Goal: Contribute content: Contribute content

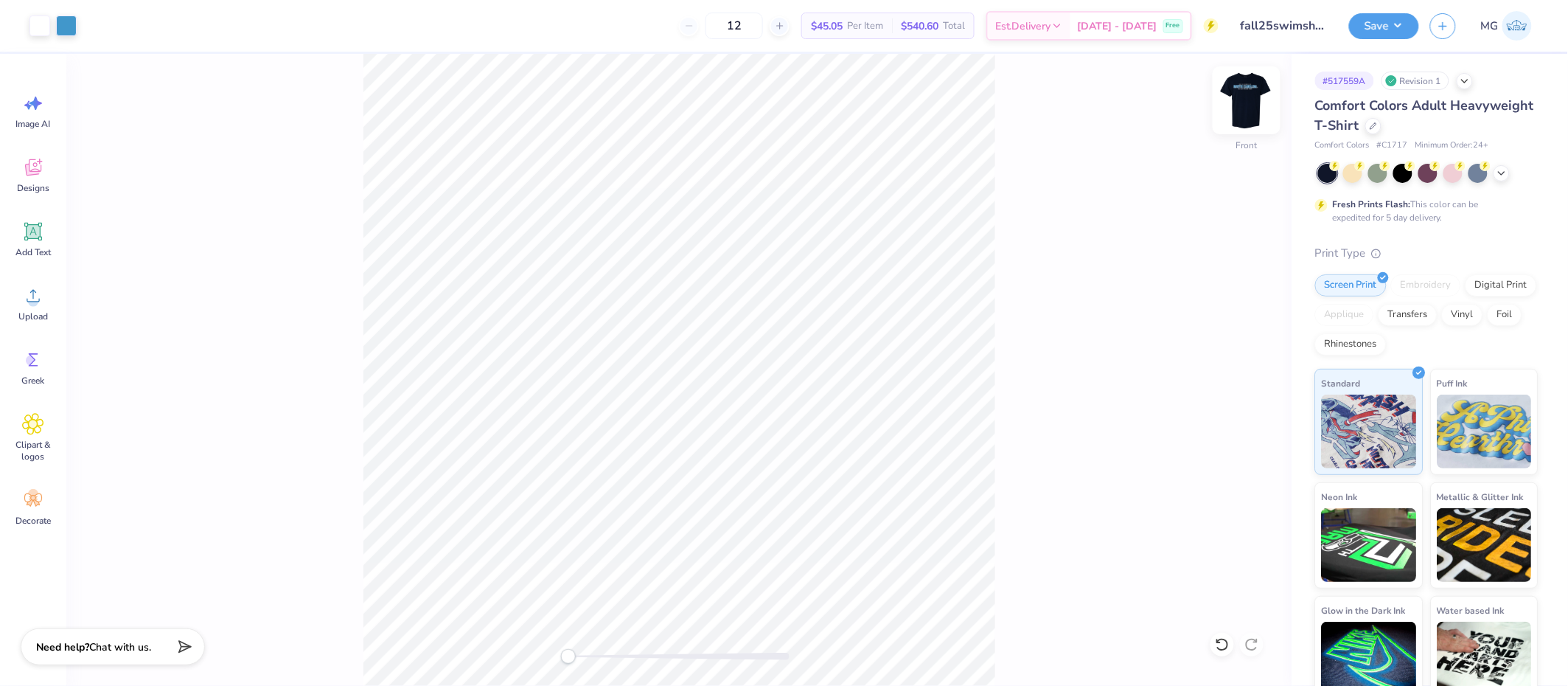
click at [1251, 96] on img at bounding box center [1246, 100] width 59 height 59
drag, startPoint x: 568, startPoint y: 658, endPoint x: 581, endPoint y: 659, distance: 13.0
click at [581, 659] on div "Accessibility label" at bounding box center [581, 656] width 15 height 15
click at [915, 212] on li "Copy" at bounding box center [919, 206] width 116 height 28
click at [559, 656] on div "Back W 0.44 0.44 " H 0.43 0.43 " Y 4.56 4.56 " Center Middle Top Bottom" at bounding box center [679, 369] width 1225 height 632
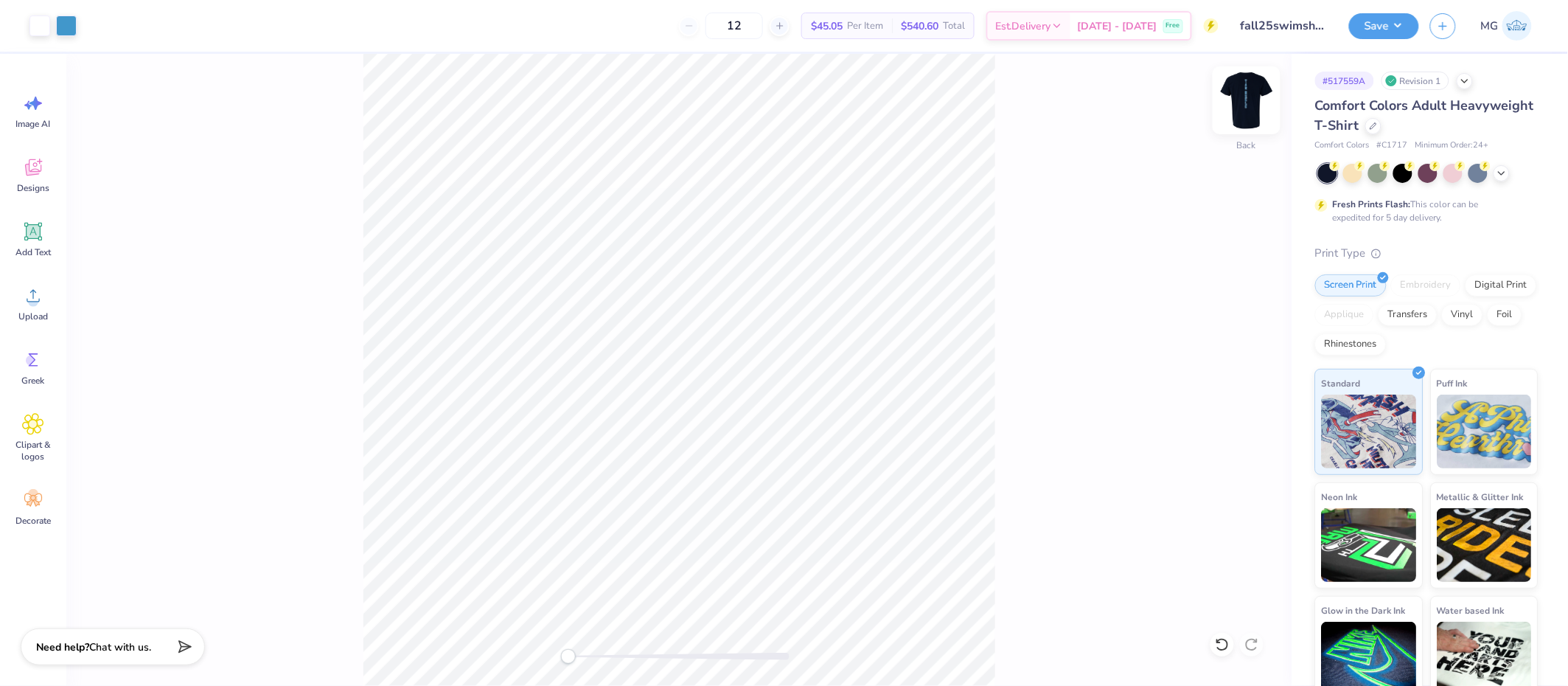
click at [1247, 93] on img at bounding box center [1246, 100] width 59 height 59
click at [849, 474] on li "Group" at bounding box center [857, 473] width 116 height 28
drag, startPoint x: 564, startPoint y: 654, endPoint x: 598, endPoint y: 656, distance: 34.1
click at [598, 656] on div "Accessibility label" at bounding box center [597, 656] width 15 height 15
click at [499, 648] on div "Front" at bounding box center [679, 369] width 1225 height 632
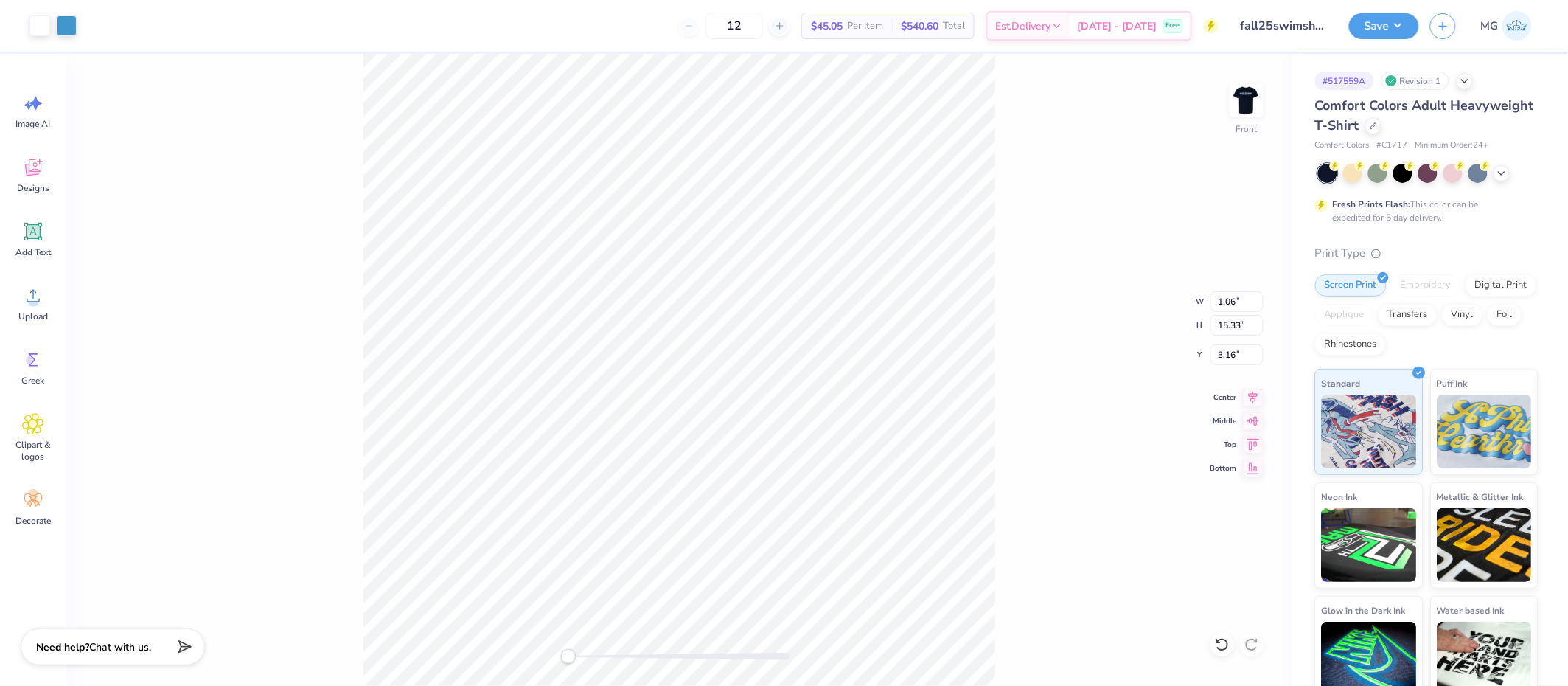
type input "1.06"
type input "15.33"
type input "3.16"
type input "1.09"
type input "15.59"
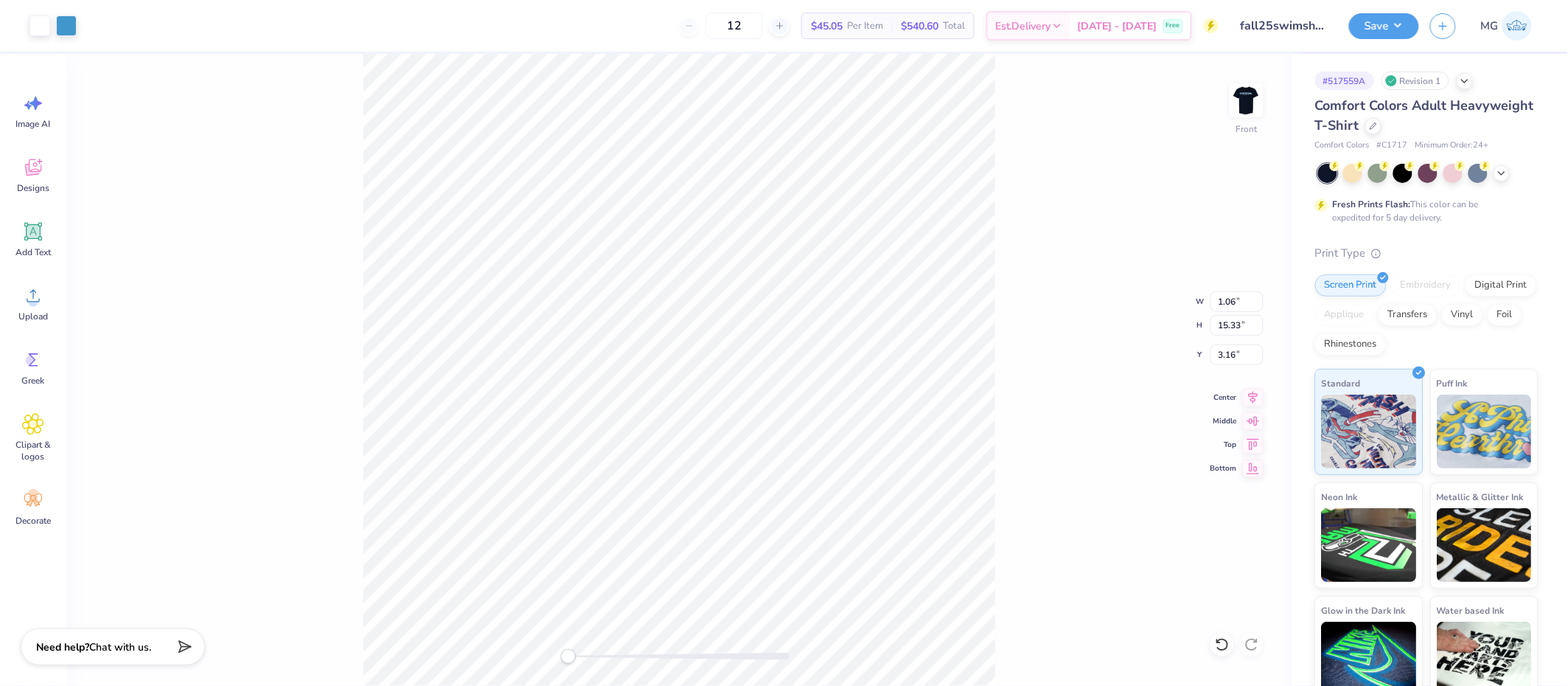
type input "3.08"
type input "1.07"
type input "15.46"
type input "3.12"
type input "1.08"
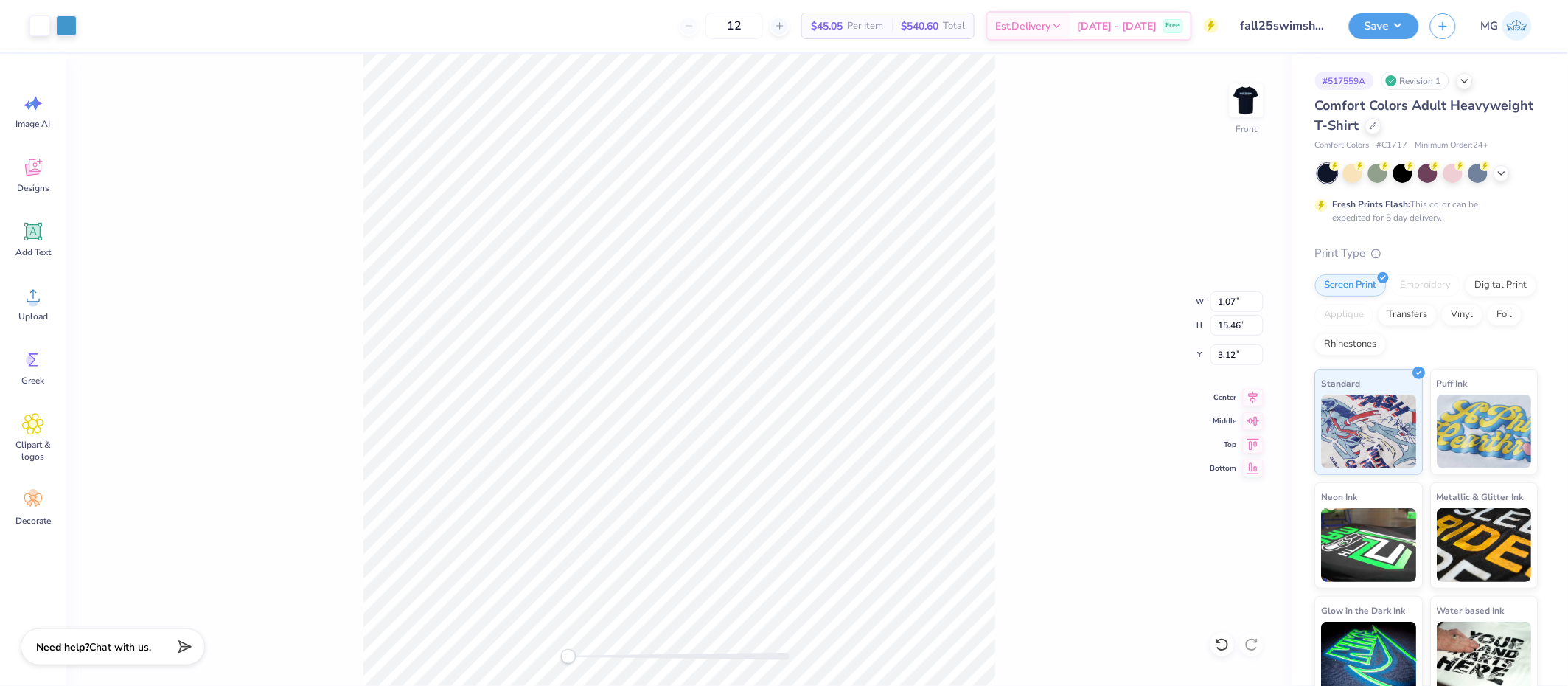
type input "15.52"
type input "3.10"
type input "15.49"
type input "3.11"
type input "15.52"
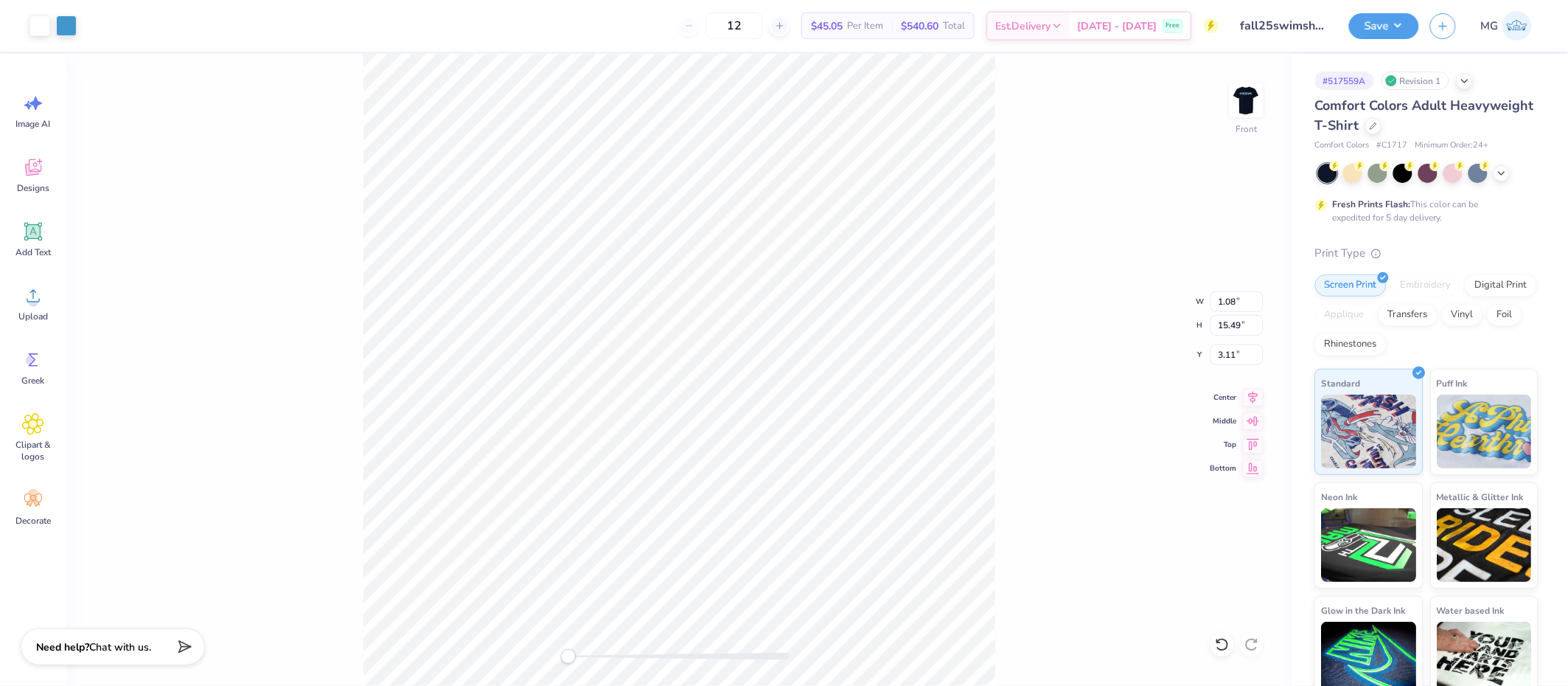
type input "3.10"
drag, startPoint x: 573, startPoint y: 654, endPoint x: 605, endPoint y: 662, distance: 33.0
click at [605, 662] on div "Accessibility label" at bounding box center [606, 656] width 15 height 15
type input "15.49"
type input "3.11"
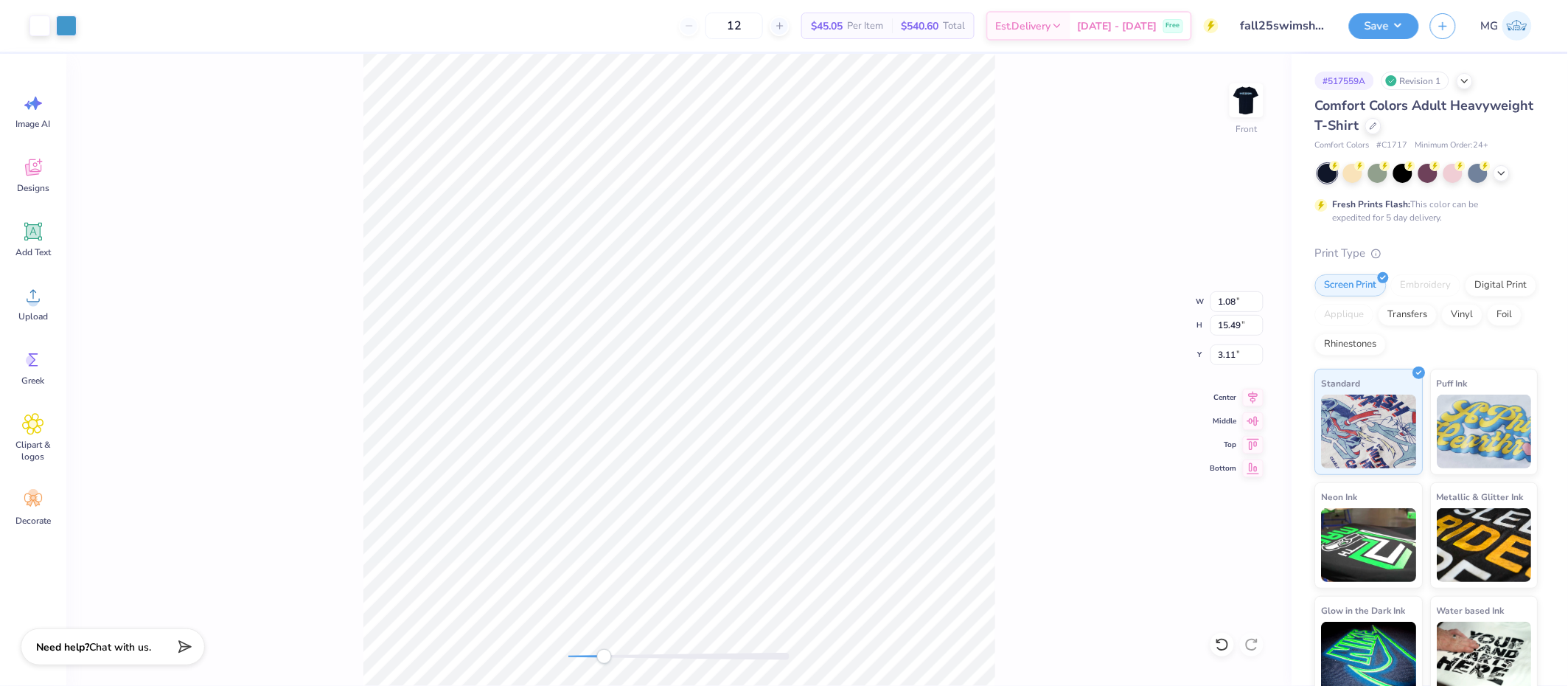
type input "15.50"
click at [496, 654] on div "Front W 1.08 1.08 " H 15.50 15.50 " Y 3.11 3.11 " Center Middle Top Bottom" at bounding box center [679, 369] width 1225 height 632
click at [1237, 354] on input "3.11" at bounding box center [1236, 354] width 53 height 20
type input "3.00"
click at [1384, 18] on button "Save" at bounding box center [1384, 24] width 70 height 26
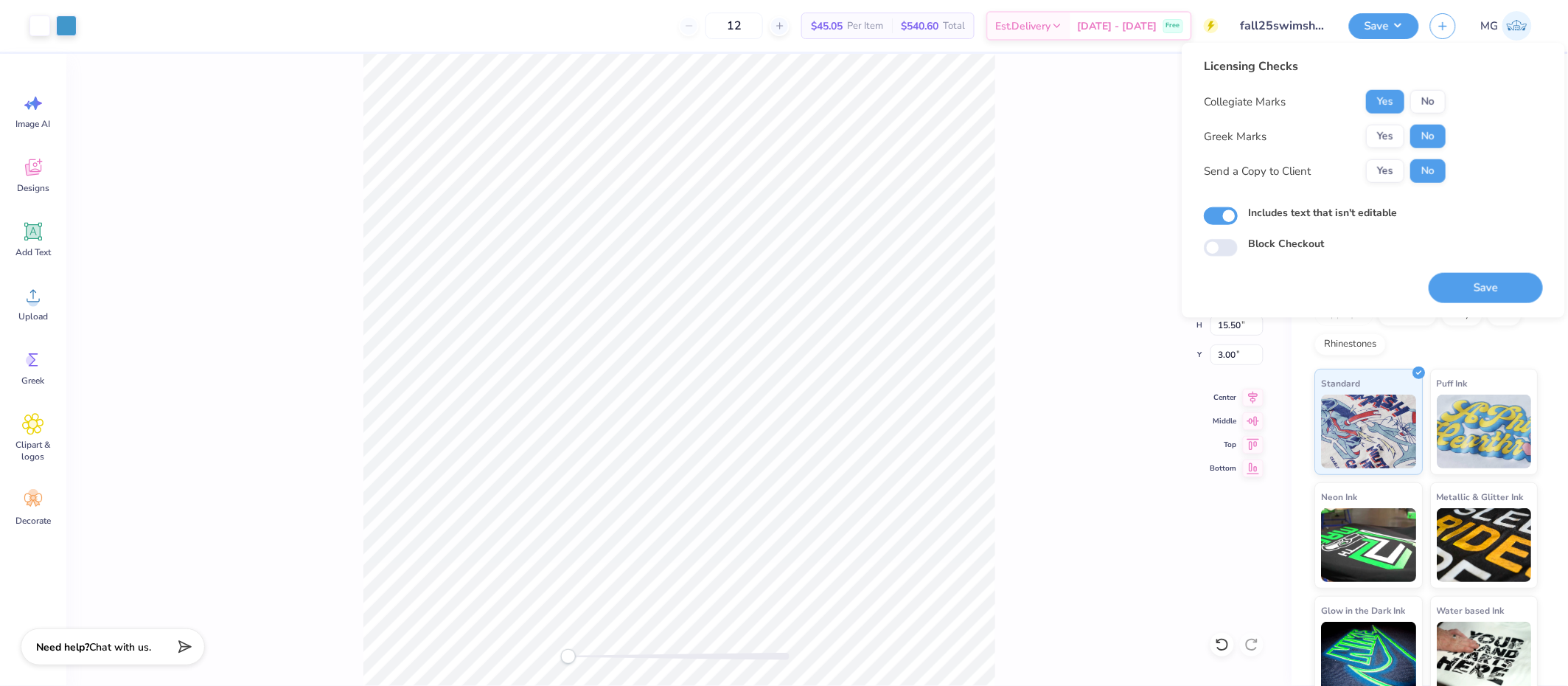
click at [1117, 346] on div "Front W 1.08 1.08 " H 15.50 15.50 " Y 3.00 3.00 " Center Middle Top Bottom" at bounding box center [679, 369] width 1225 height 632
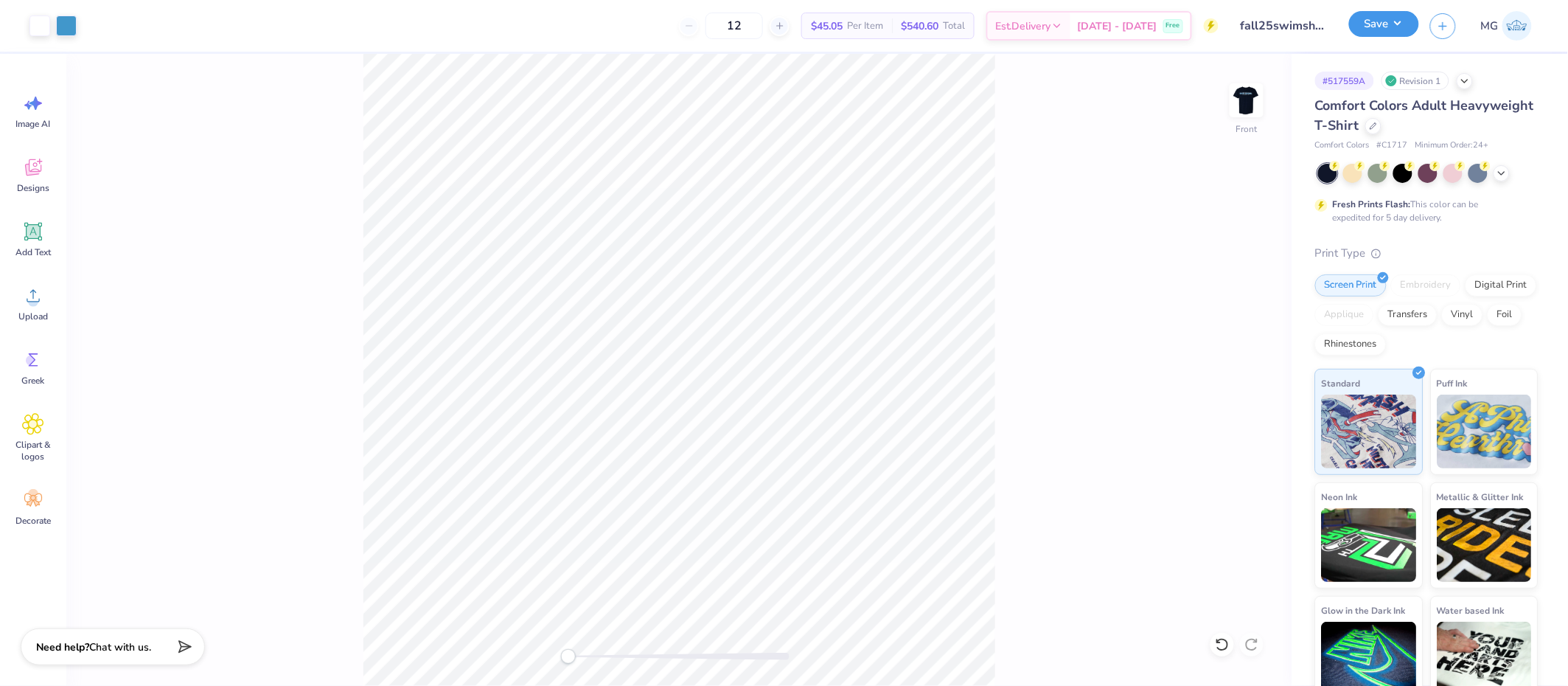
click at [1394, 31] on button "Save" at bounding box center [1384, 24] width 70 height 26
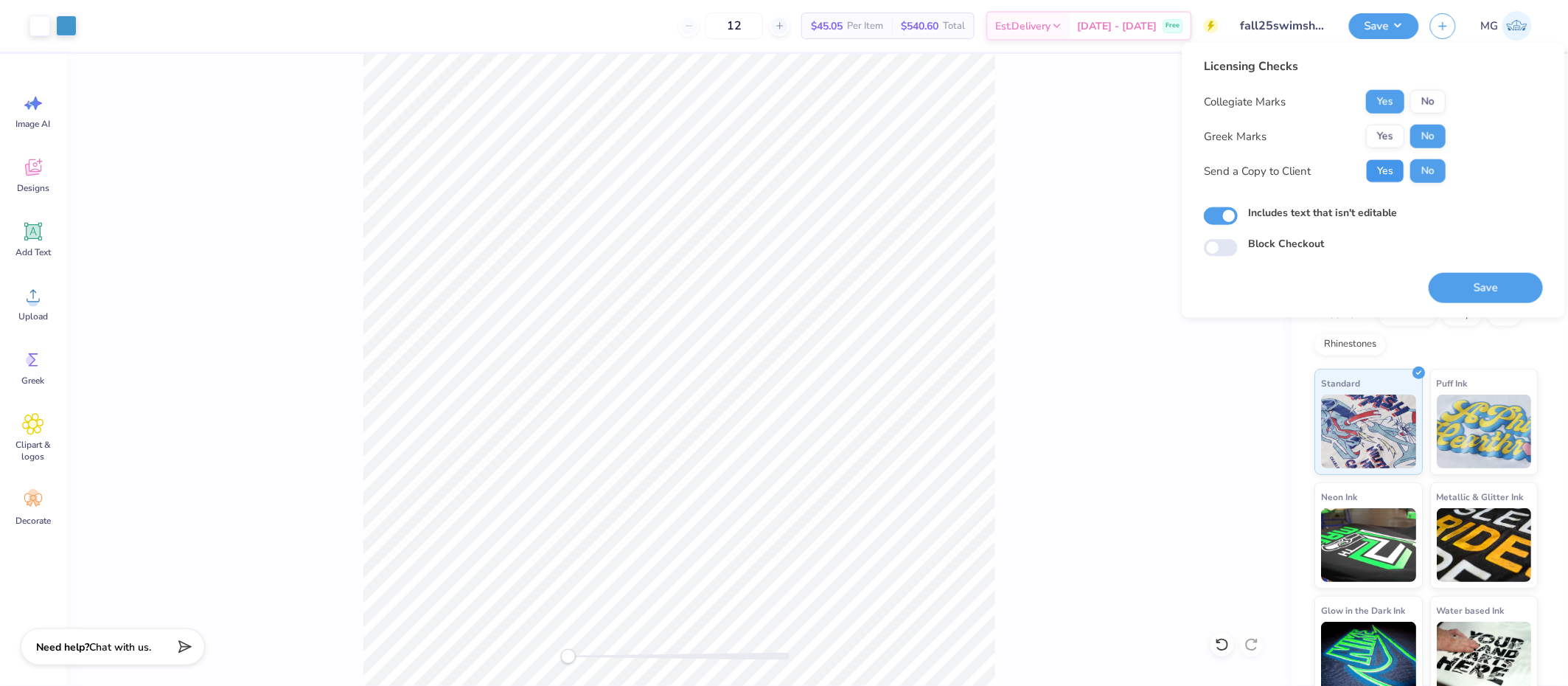
click at [1386, 166] on button "Yes" at bounding box center [1385, 170] width 38 height 24
click at [1467, 289] on button "Save" at bounding box center [1485, 287] width 114 height 30
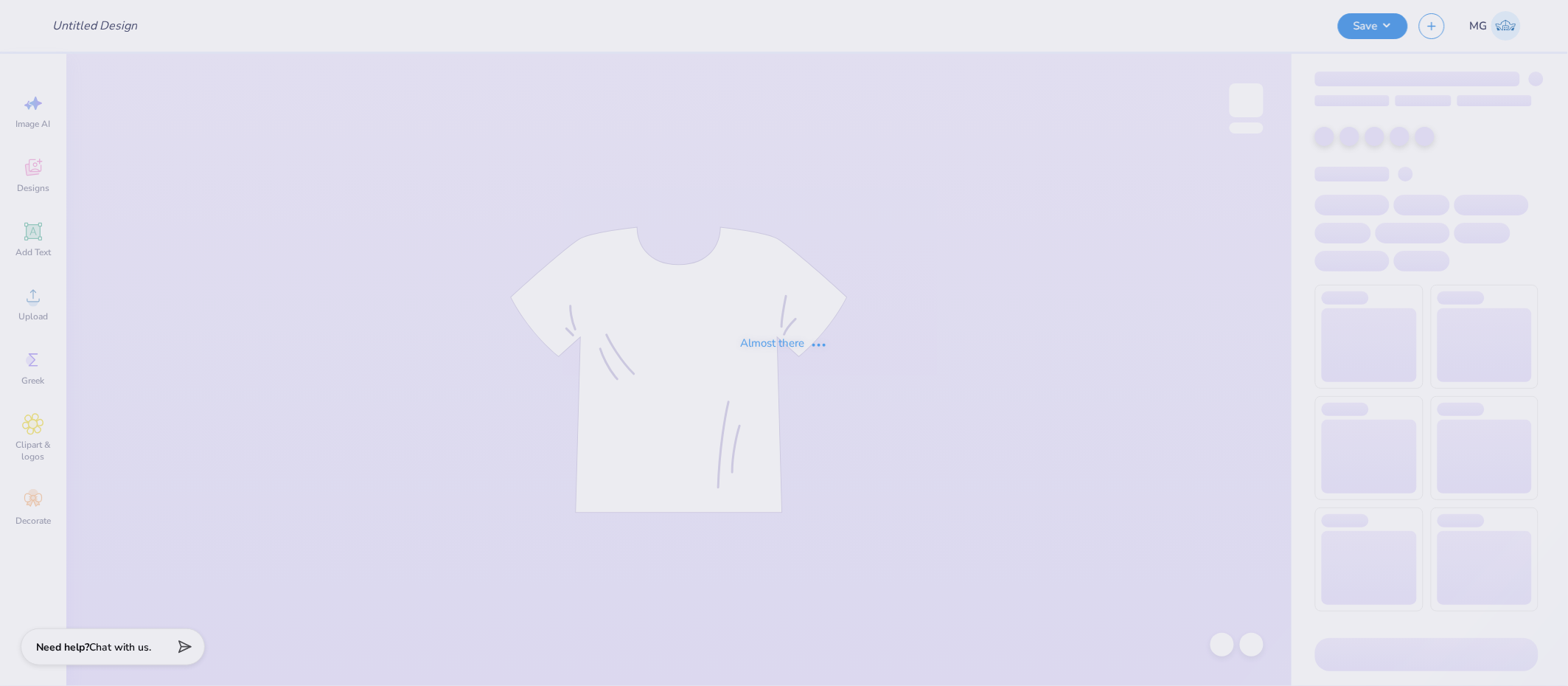
type input "Merch for Amalia"
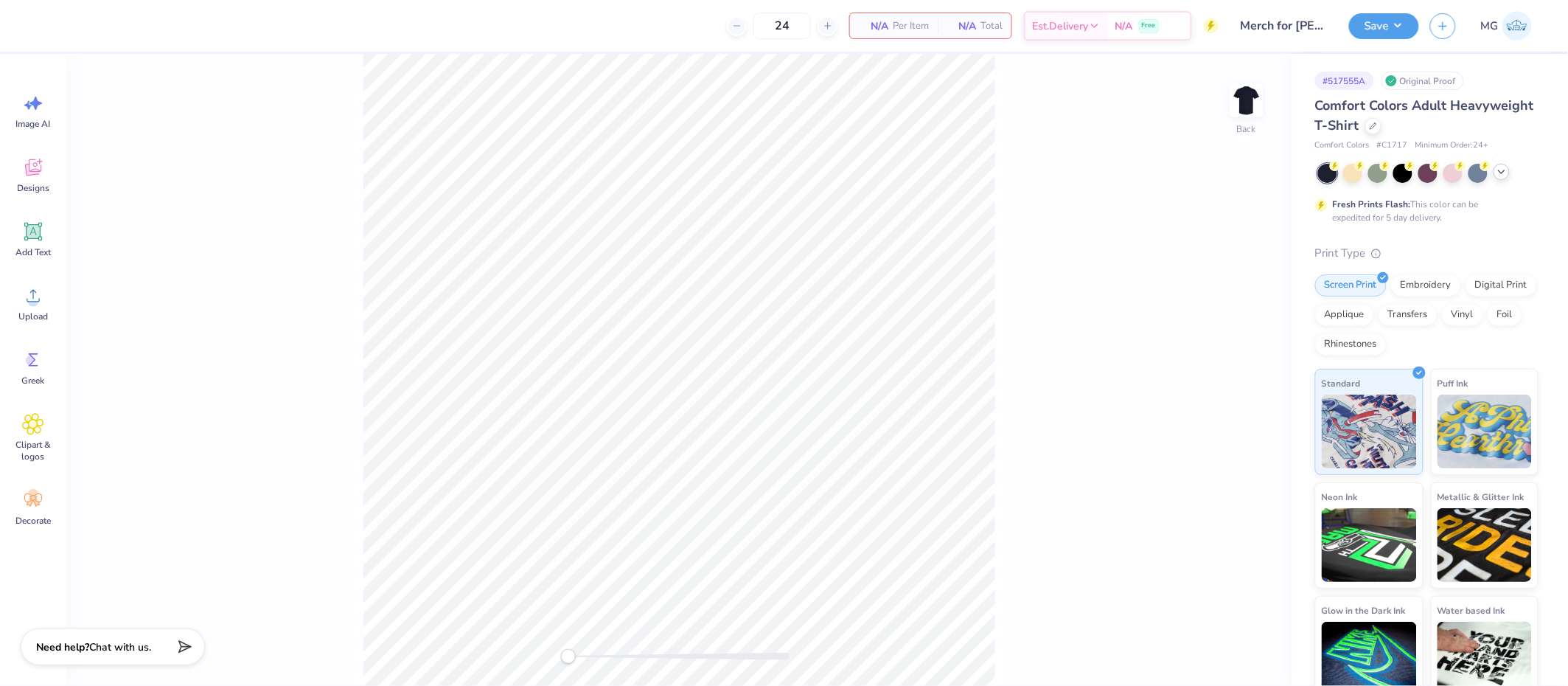
click at [1498, 172] on icon at bounding box center [1502, 172] width 12 height 12
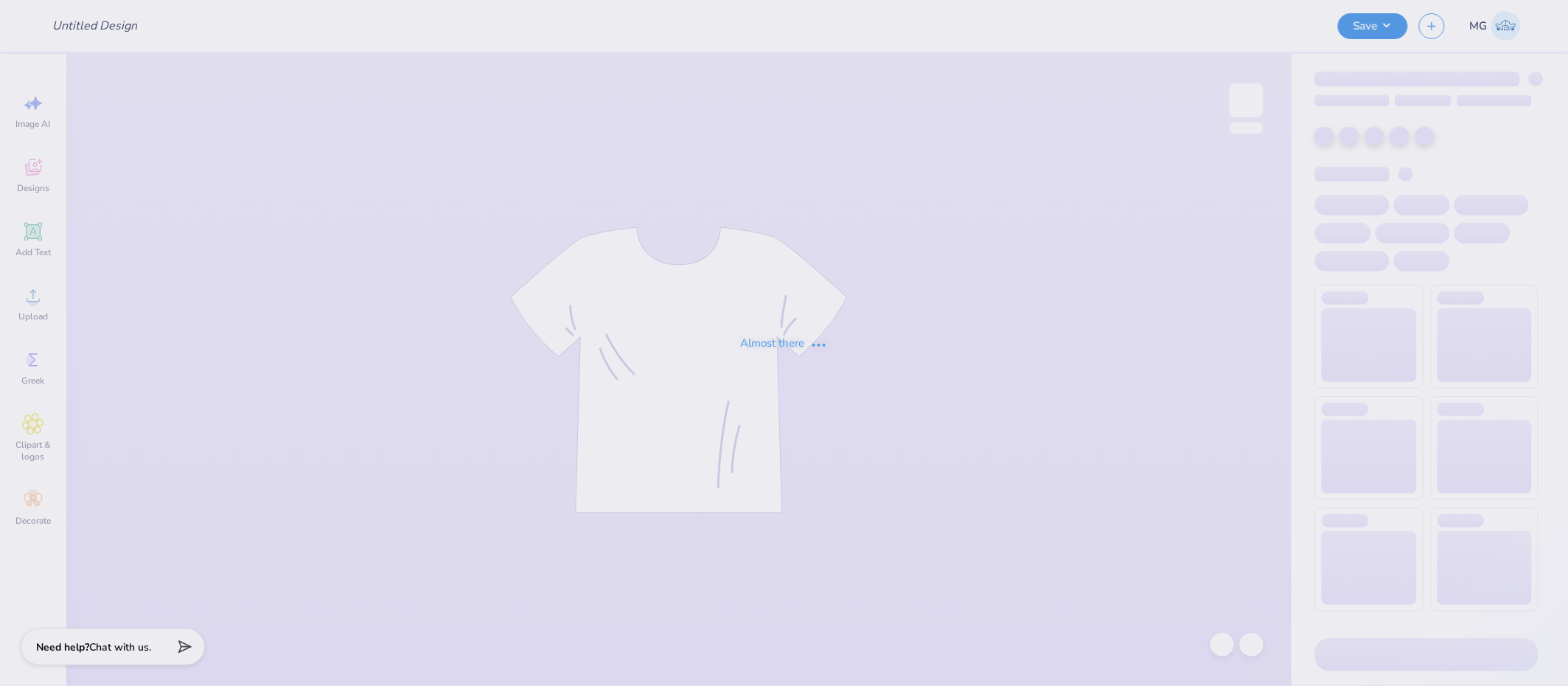
type input "Merch for Amalia"
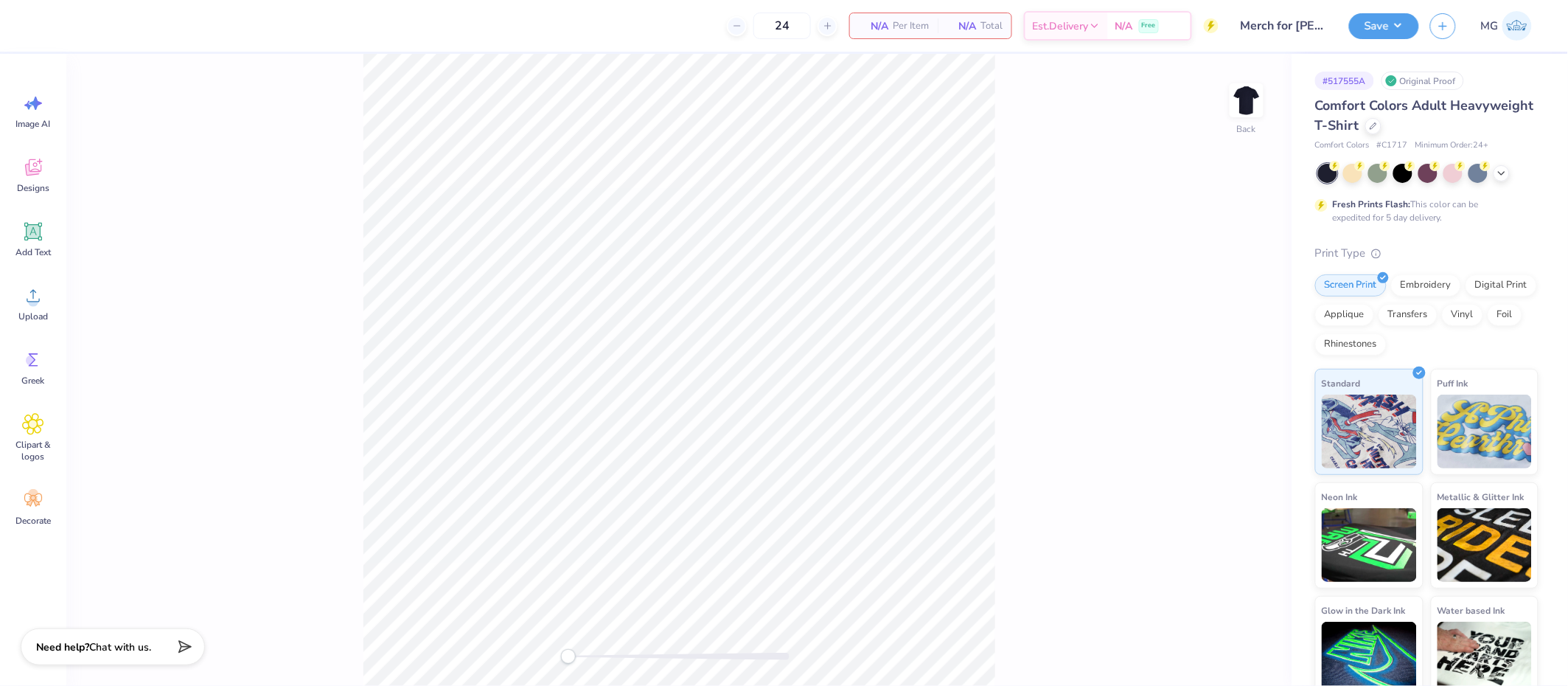
click at [232, 221] on div "Back" at bounding box center [679, 369] width 1225 height 632
click at [37, 301] on circle at bounding box center [33, 302] width 11 height 11
click at [261, 309] on div "Back" at bounding box center [679, 369] width 1225 height 632
click at [38, 312] on span "Upload" at bounding box center [33, 316] width 29 height 12
click at [1253, 397] on icon at bounding box center [1253, 395] width 20 height 18
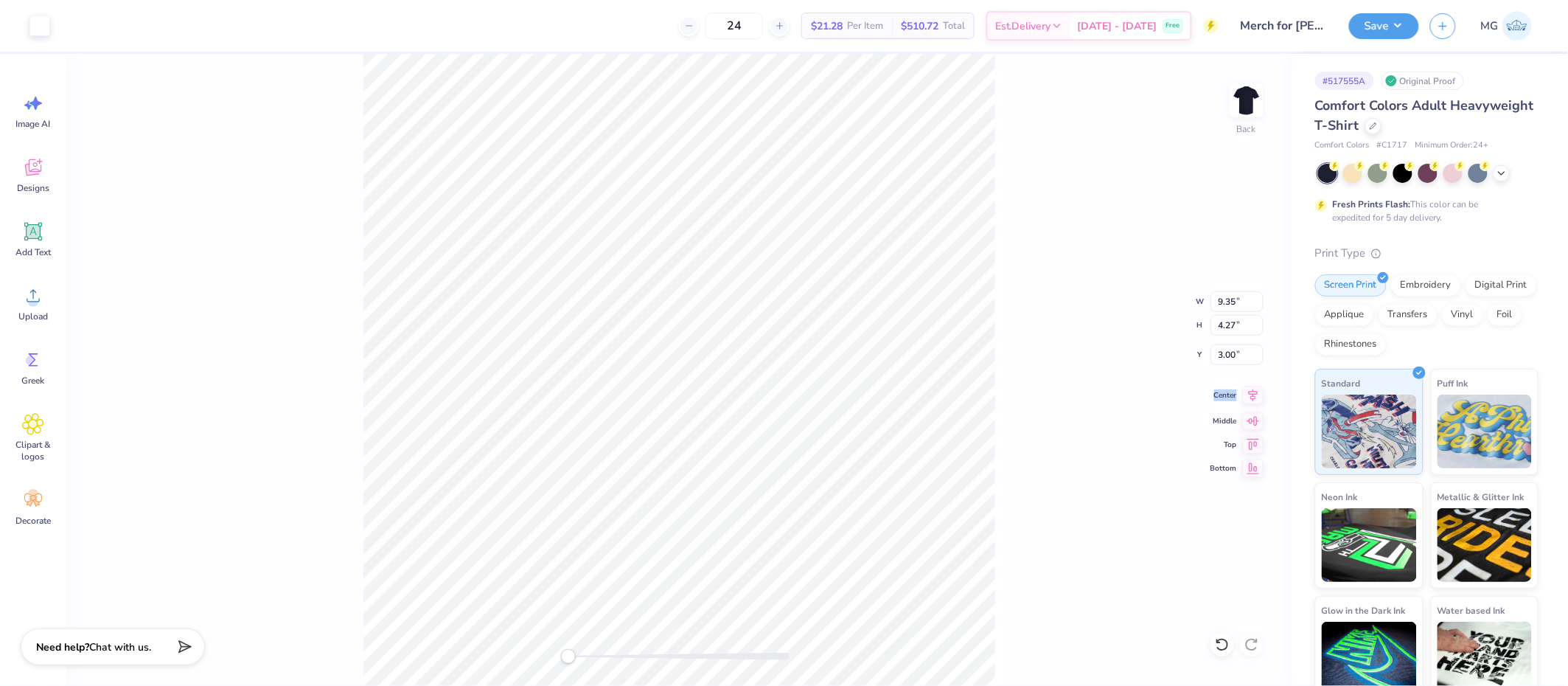
click at [1253, 397] on icon at bounding box center [1253, 395] width 20 height 18
click at [1254, 398] on icon at bounding box center [1253, 395] width 10 height 12
click at [1254, 397] on icon at bounding box center [1253, 395] width 20 height 18
click at [1236, 298] on input "9.35" at bounding box center [1236, 301] width 53 height 20
type input "9.50"
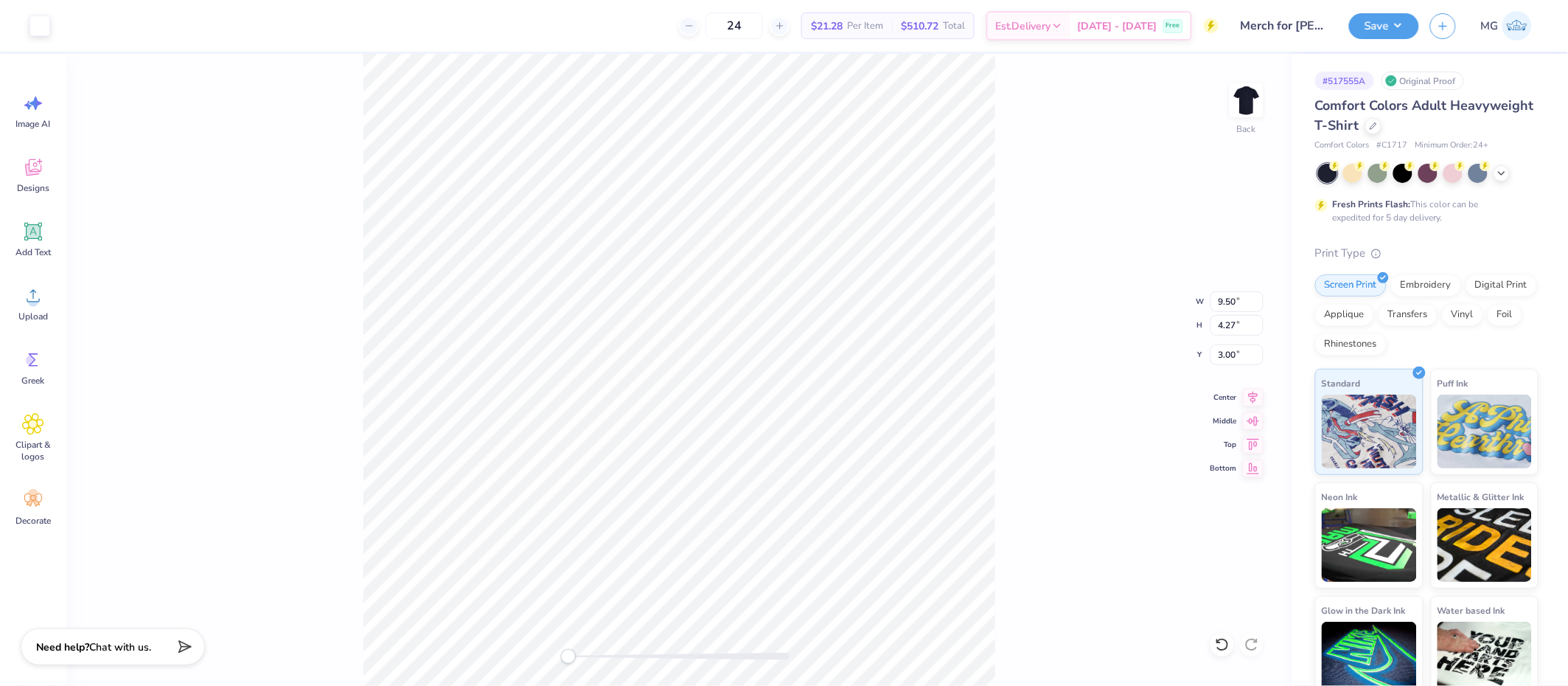
click at [1052, 373] on div "Back W 9.50 9.50 " H 4.27 4.27 " Y 3.00 3.00 " Center Middle Top Bottom" at bounding box center [679, 369] width 1225 height 632
click at [1245, 394] on icon at bounding box center [1253, 395] width 20 height 18
click at [1254, 394] on icon at bounding box center [1253, 395] width 10 height 12
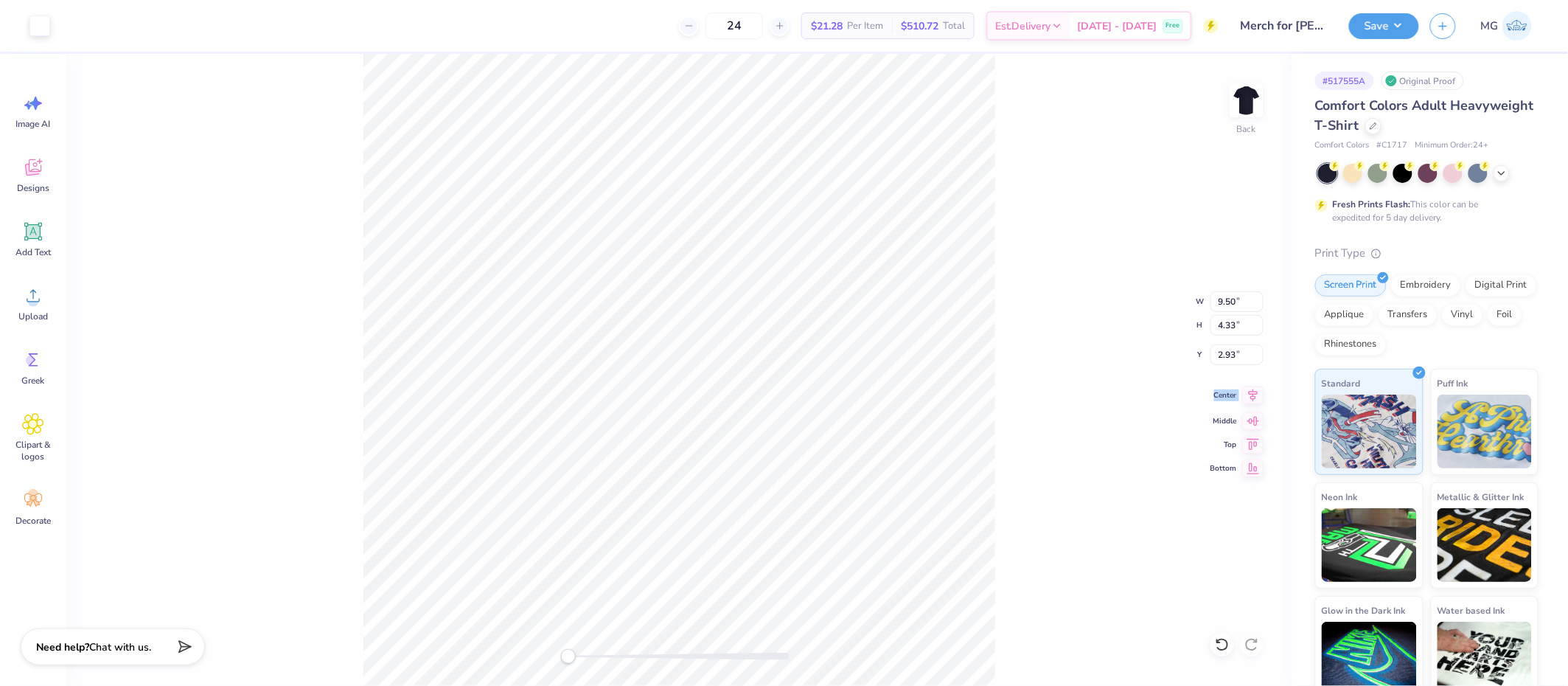
click at [1254, 394] on icon at bounding box center [1253, 395] width 10 height 12
click at [1069, 352] on div "Back W 9.50 9.50 " H 4.33 4.33 " Y 2.93 2.93 " Center Middle Top Bottom" at bounding box center [679, 369] width 1225 height 632
click at [1236, 350] on input "2.93" at bounding box center [1236, 354] width 53 height 20
type input "2"
type input "3.00"
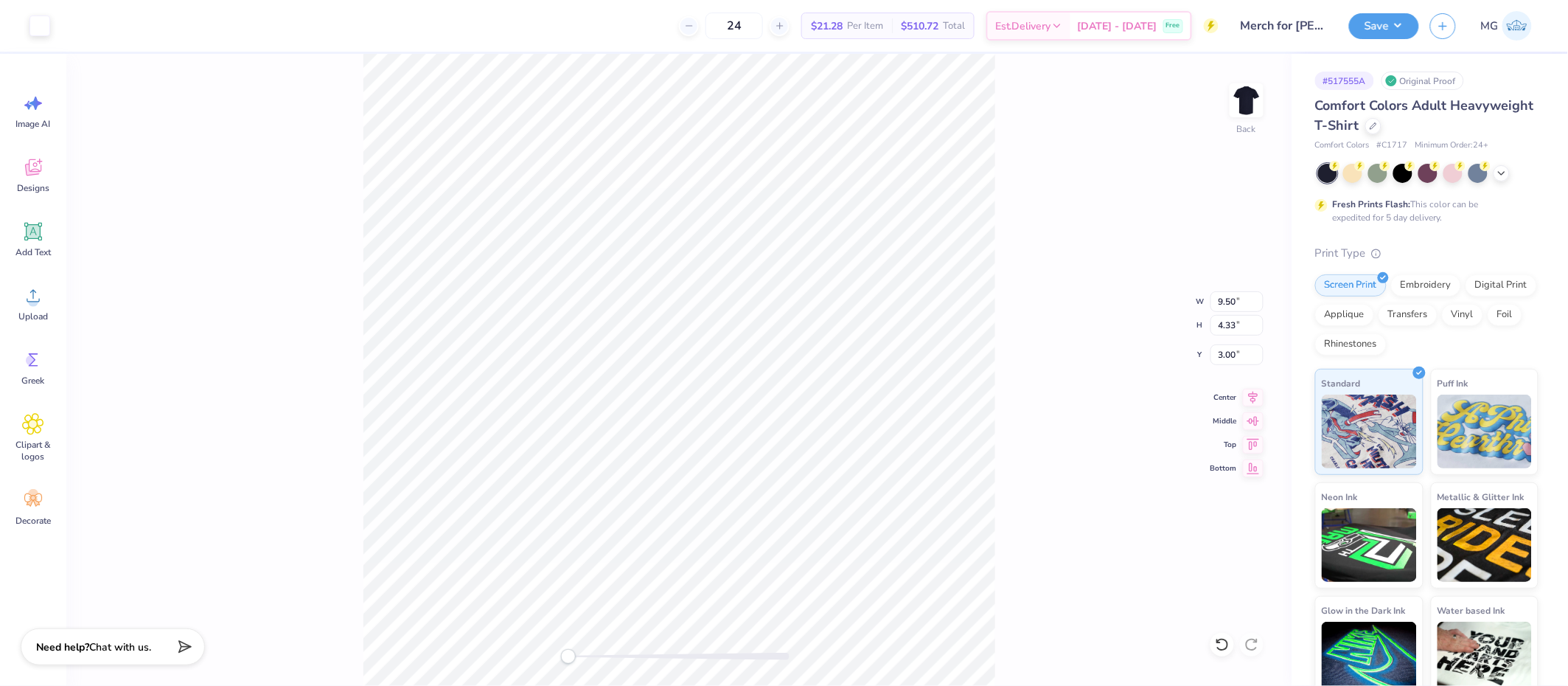
click at [1055, 210] on div "Back W 9.50 9.50 " H 4.33 4.33 " Y 3.00 3.00 " Center Middle Top Bottom" at bounding box center [679, 369] width 1225 height 632
click at [38, 311] on span "Upload" at bounding box center [33, 316] width 29 height 12
click at [33, 297] on circle at bounding box center [33, 302] width 11 height 11
click at [1236, 354] on input "9.27" at bounding box center [1236, 354] width 53 height 20
click at [1400, 20] on button "Save" at bounding box center [1384, 24] width 70 height 26
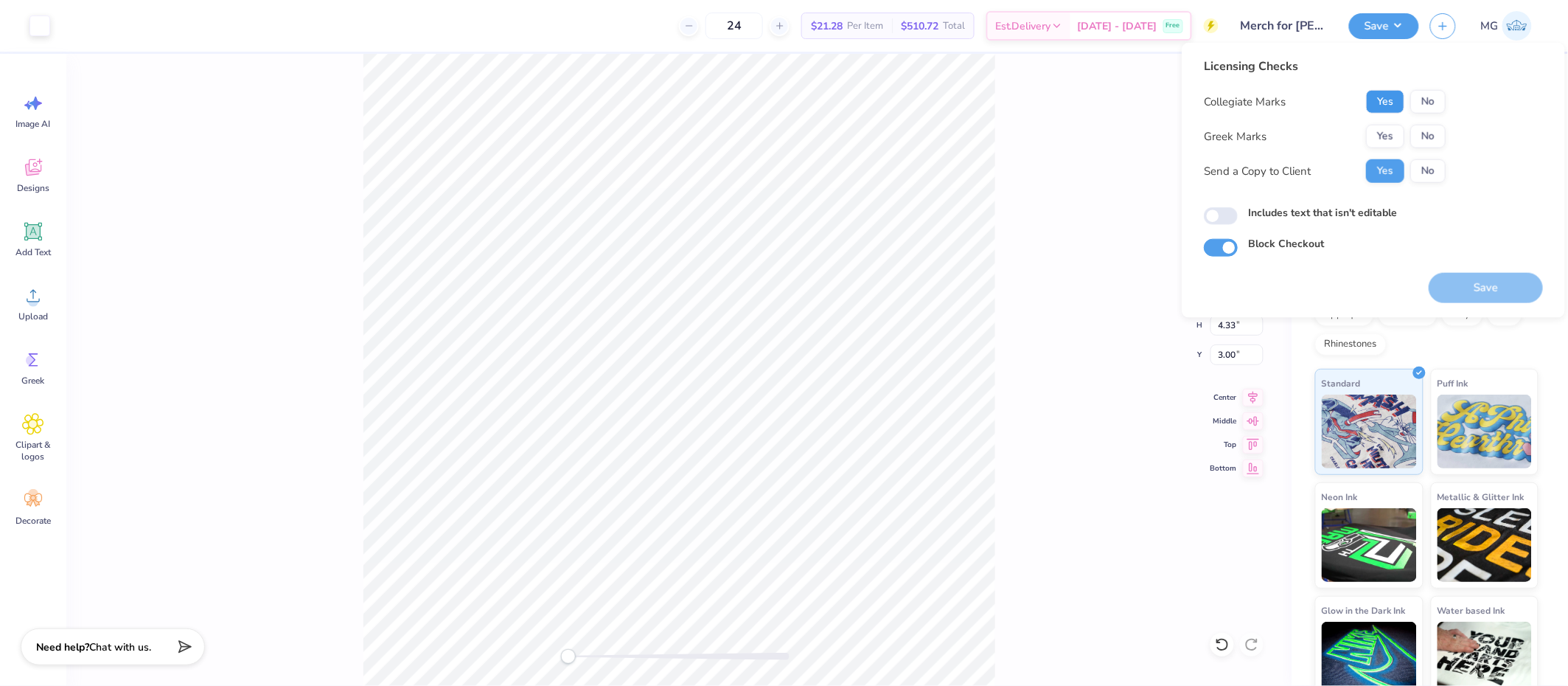
click at [1394, 97] on button "Yes" at bounding box center [1385, 101] width 38 height 24
click at [1416, 137] on button "No" at bounding box center [1428, 136] width 36 height 24
click at [1335, 213] on label "Includes text that isn't editable" at bounding box center [1322, 212] width 149 height 15
click at [1238, 213] on input "Includes text that isn't editable" at bounding box center [1221, 217] width 34 height 18
checkbox input "true"
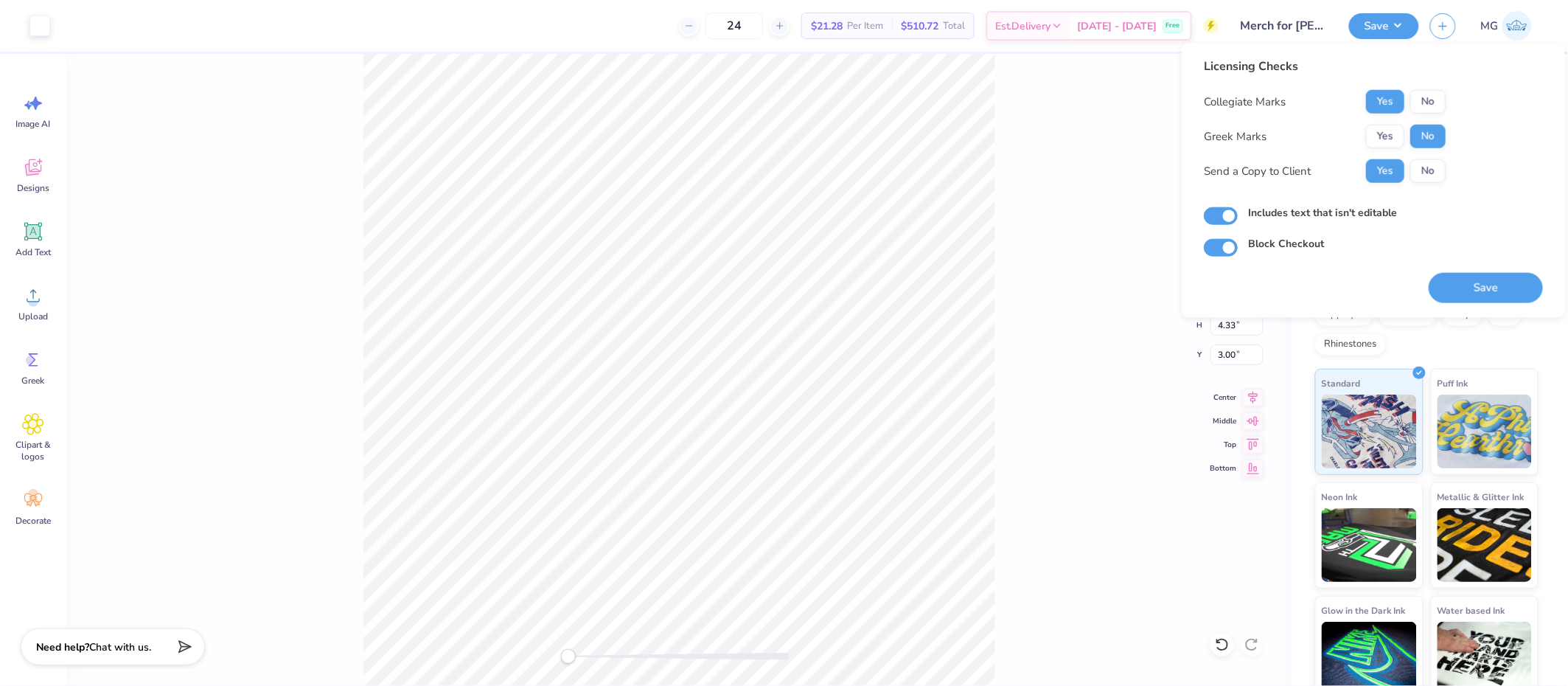
click at [997, 130] on div "Back W 9.50 9.50 " H 4.33 4.33 " Y 3.00 3.00 " Center Middle Top Bottom" at bounding box center [679, 369] width 1225 height 632
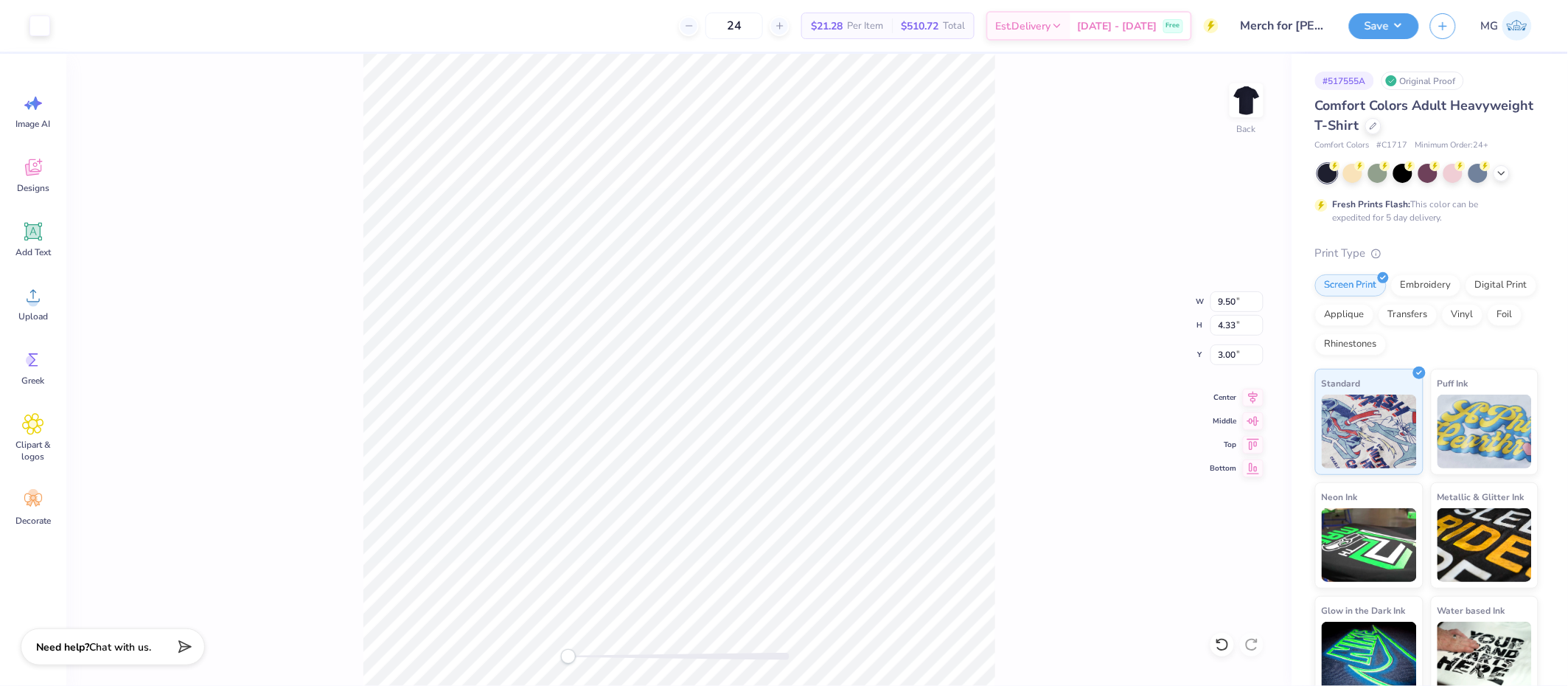
click at [1370, 5] on div "Save MG" at bounding box center [1459, 26] width 219 height 52
click at [1379, 17] on button "Save" at bounding box center [1384, 24] width 70 height 26
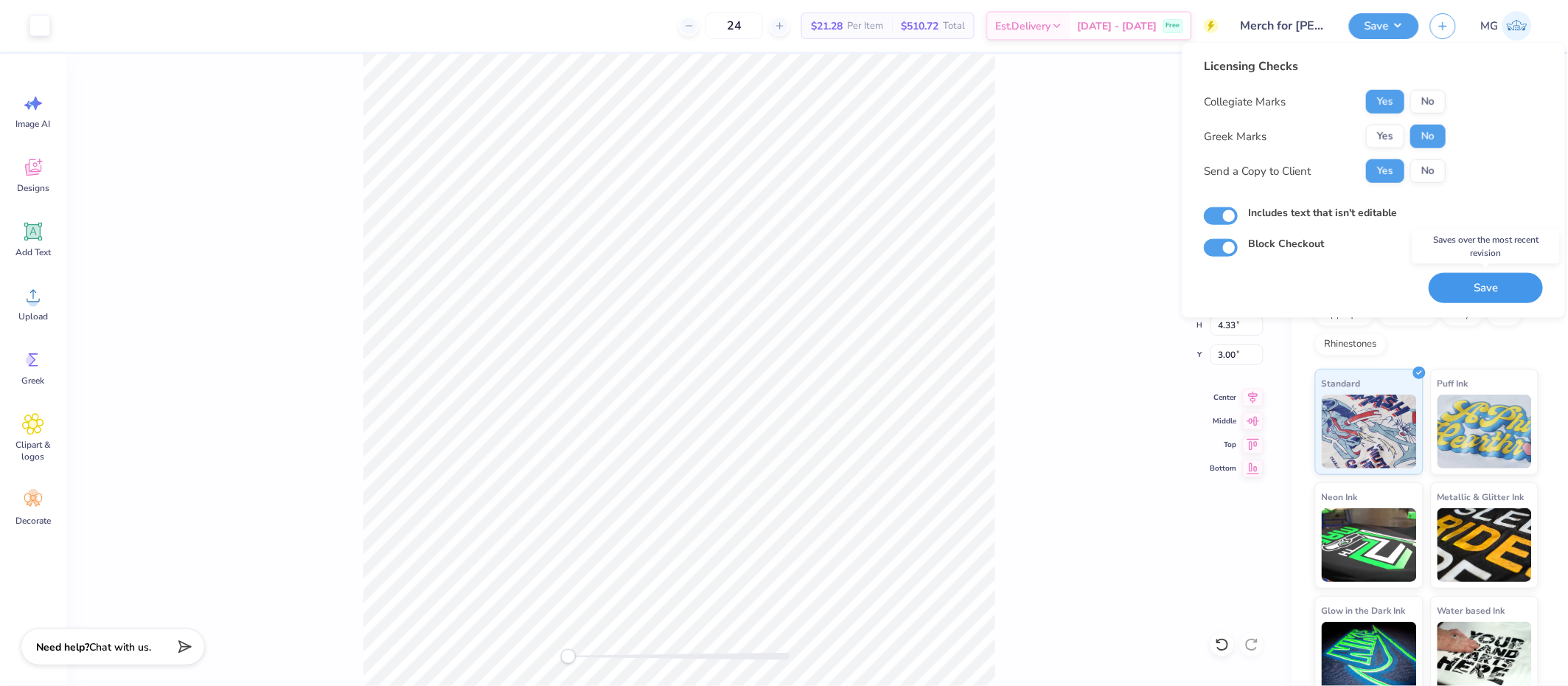
click at [1467, 296] on button "Save" at bounding box center [1485, 287] width 114 height 30
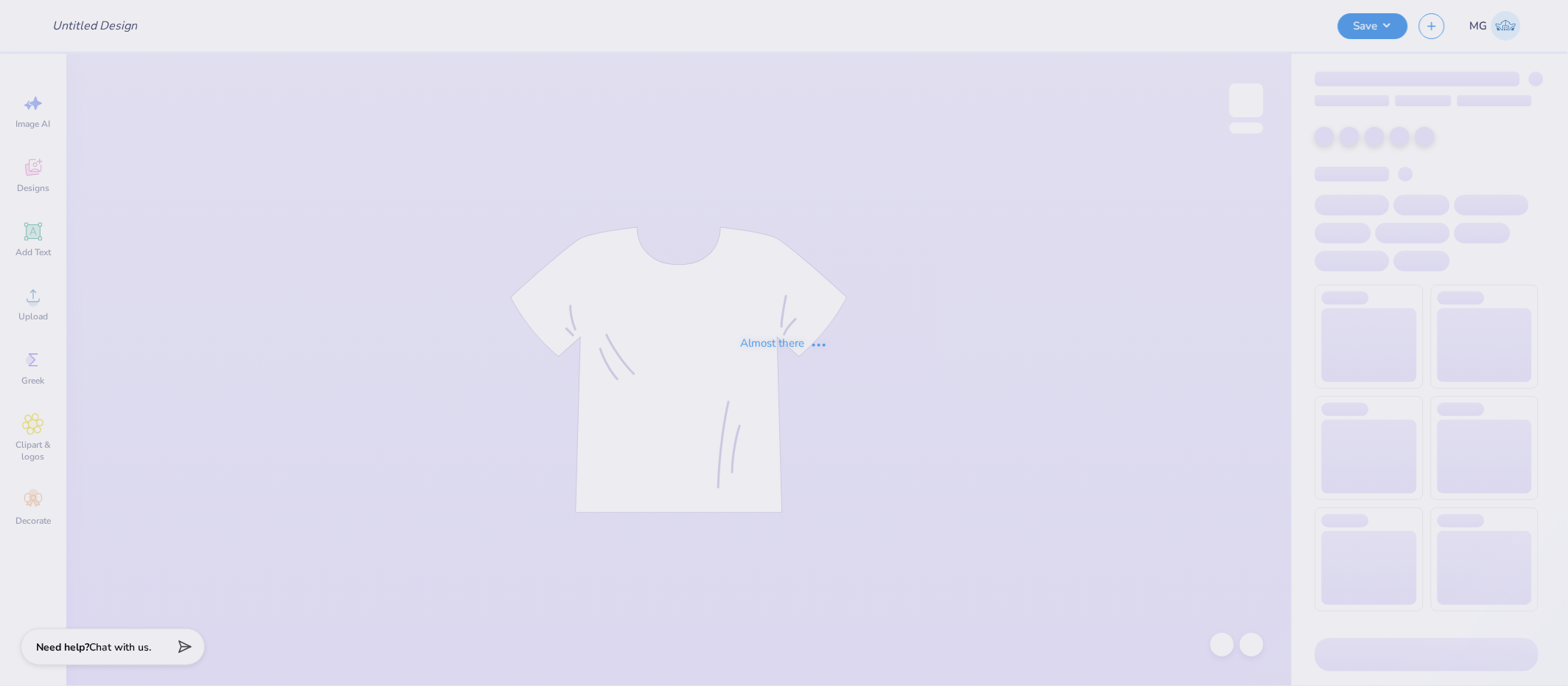
type input "Merch for Amalia"
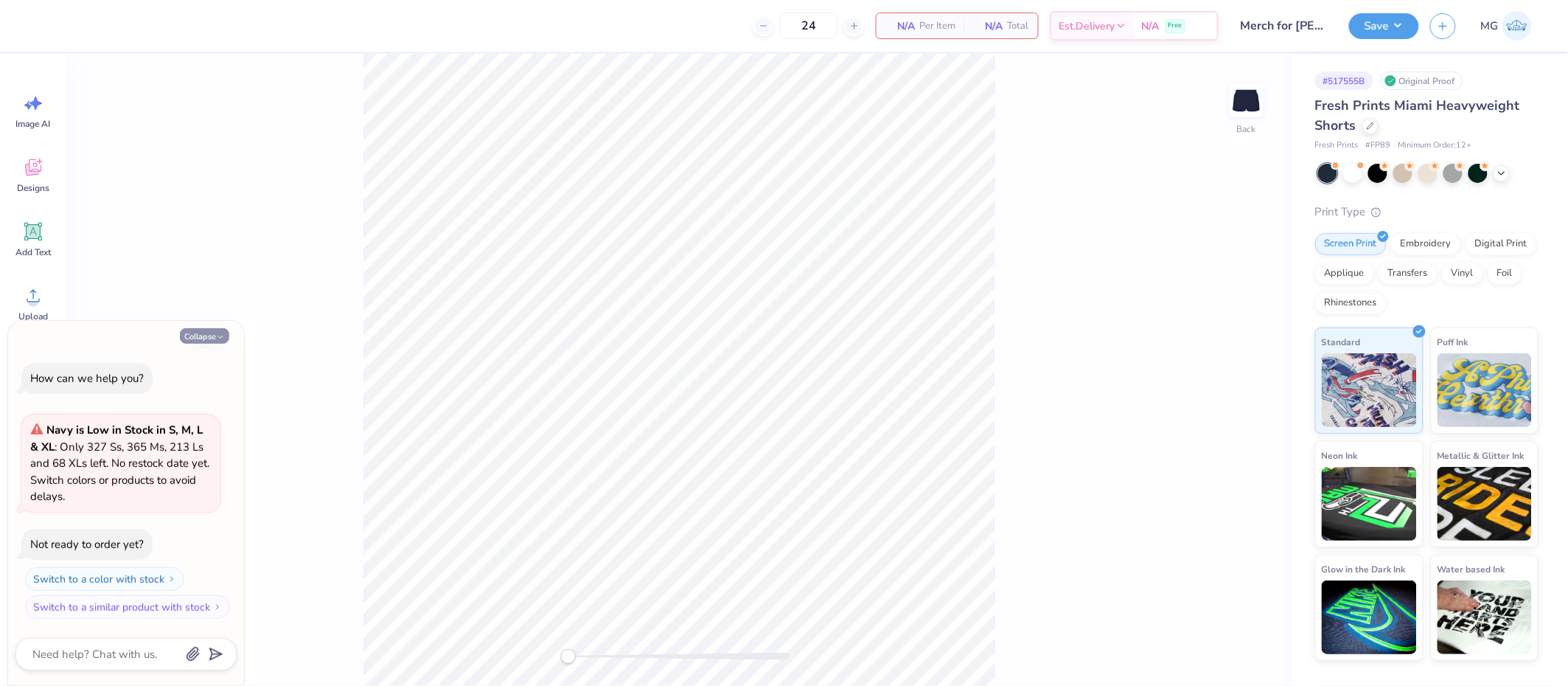
click at [197, 336] on button "Collapse" at bounding box center [204, 336] width 49 height 15
type textarea "x"
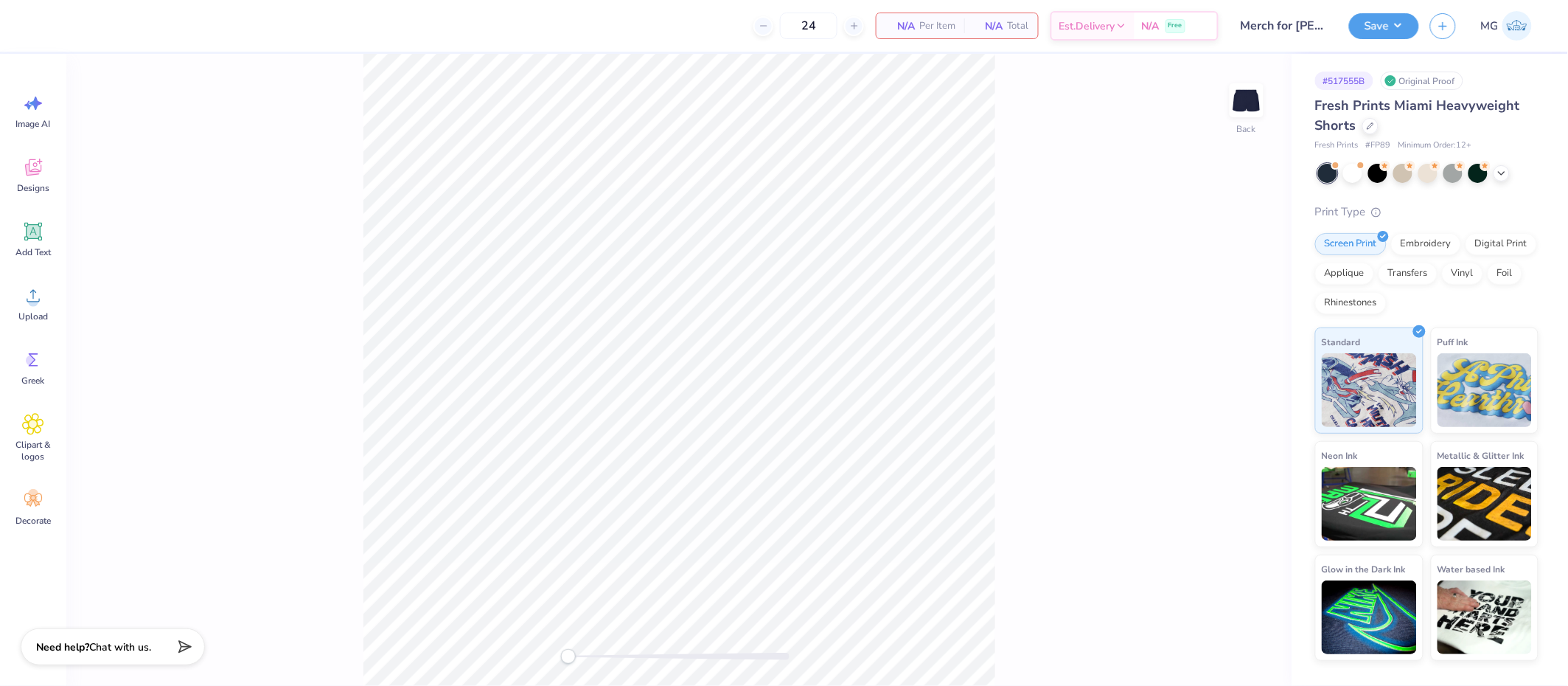
click at [173, 251] on div "Back" at bounding box center [679, 369] width 1225 height 632
click at [43, 304] on icon at bounding box center [32, 295] width 22 height 22
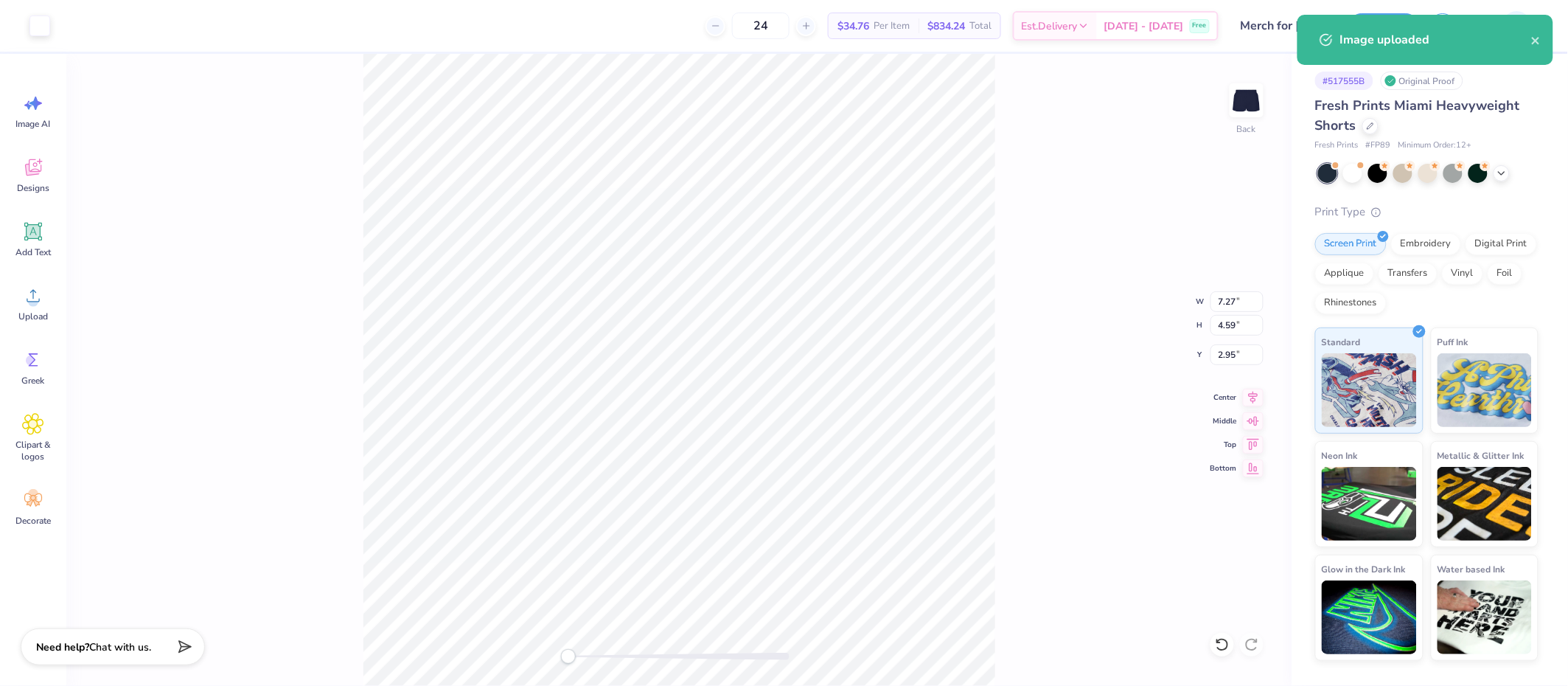
type input "5.60"
type input "3.54"
type input "4.01"
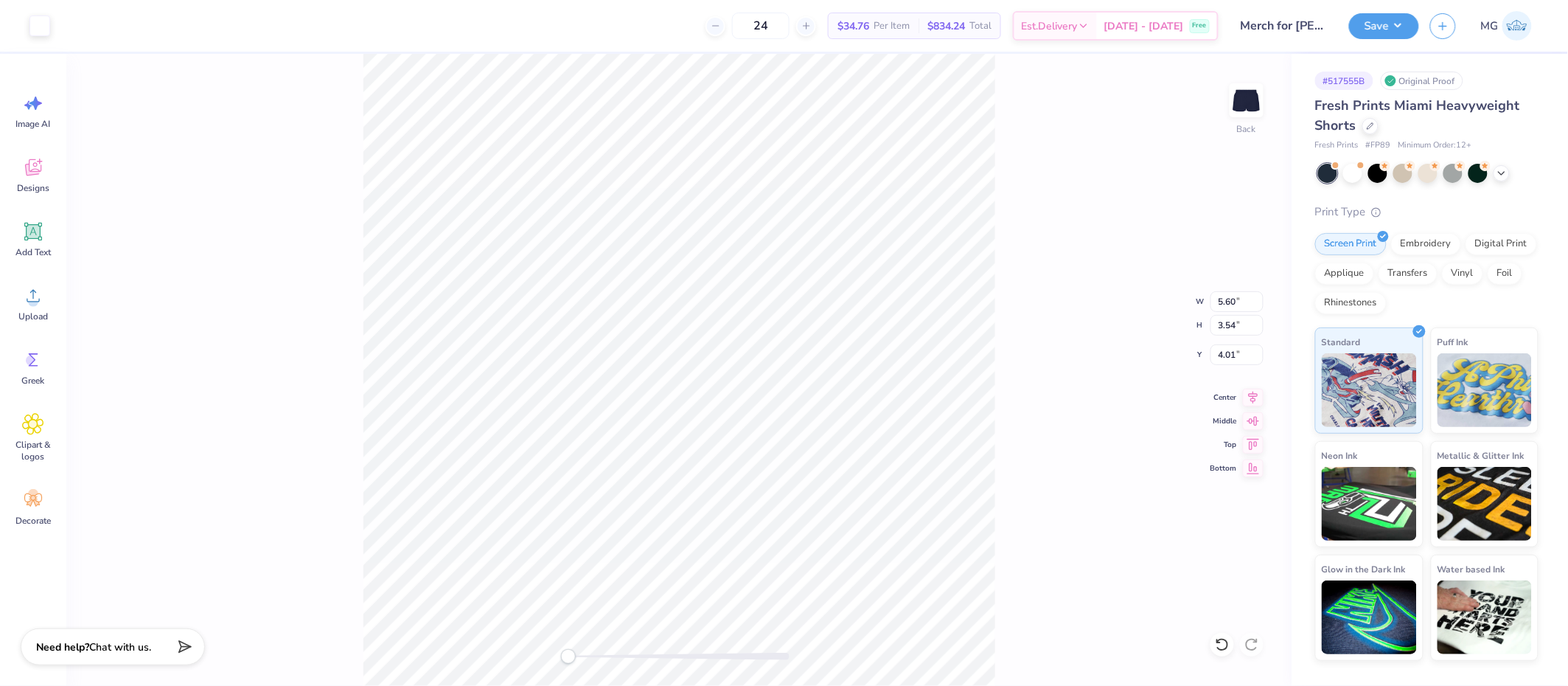
type input "5.00"
type input "3.16"
type input "6.27"
drag, startPoint x: 1030, startPoint y: 465, endPoint x: 1005, endPoint y: 458, distance: 26.0
click at [1030, 465] on div "Back W 5.00 5.00 " H 3.16 3.16 " Y 6.27 6.27 " Center Middle Top Bottom" at bounding box center [679, 369] width 1225 height 632
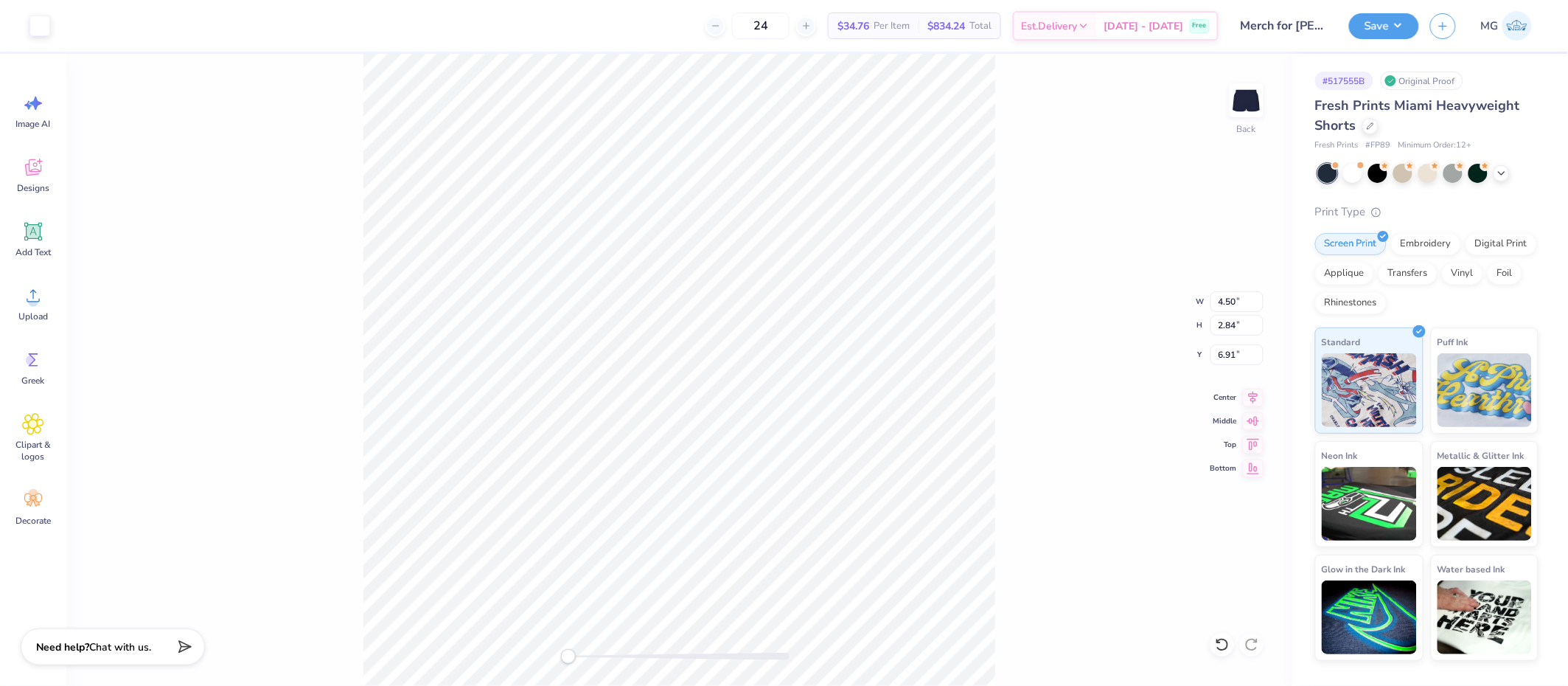
type input "4.50"
type input "2.84"
type input "6.91"
click at [997, 435] on div "Back W 4.50 4.50 " H 2.84 2.84 " Y 6.91 6.91 " Center Middle Top Bottom" at bounding box center [679, 369] width 1225 height 632
click at [1236, 356] on input "6.91" at bounding box center [1236, 354] width 53 height 20
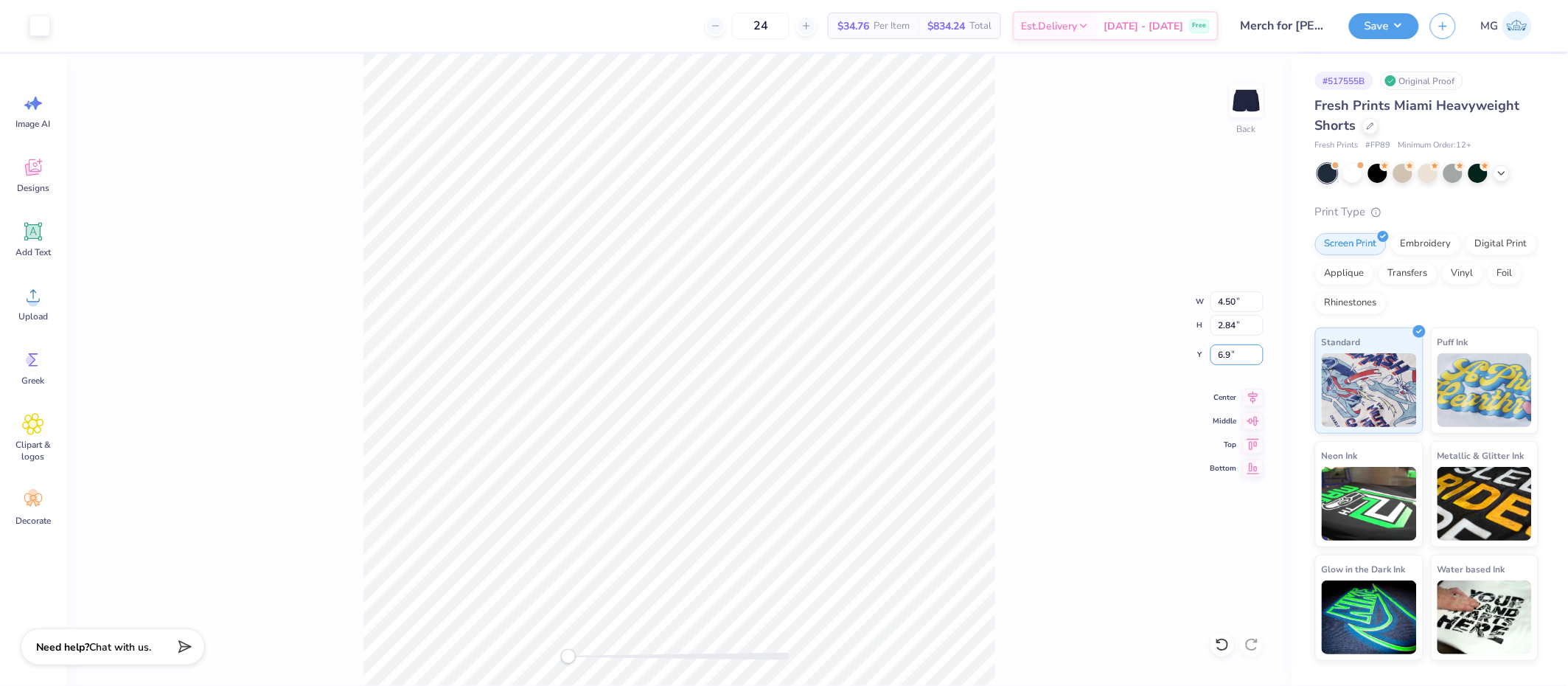
type input "6"
type input "7.00"
click at [1045, 500] on div "Back W 4.50 4.50 " H 2.84 2.84 " Y 7.00 7.00 " Center Middle Top Bottom" at bounding box center [679, 369] width 1225 height 632
click at [1071, 685] on html "Art colors 24 $34.76 Per Item $834.24 Total Est. Delivery Sep 22 - 25 Free Desi…" at bounding box center [784, 343] width 1568 height 686
click at [1232, 354] on input "7.00" at bounding box center [1236, 354] width 53 height 20
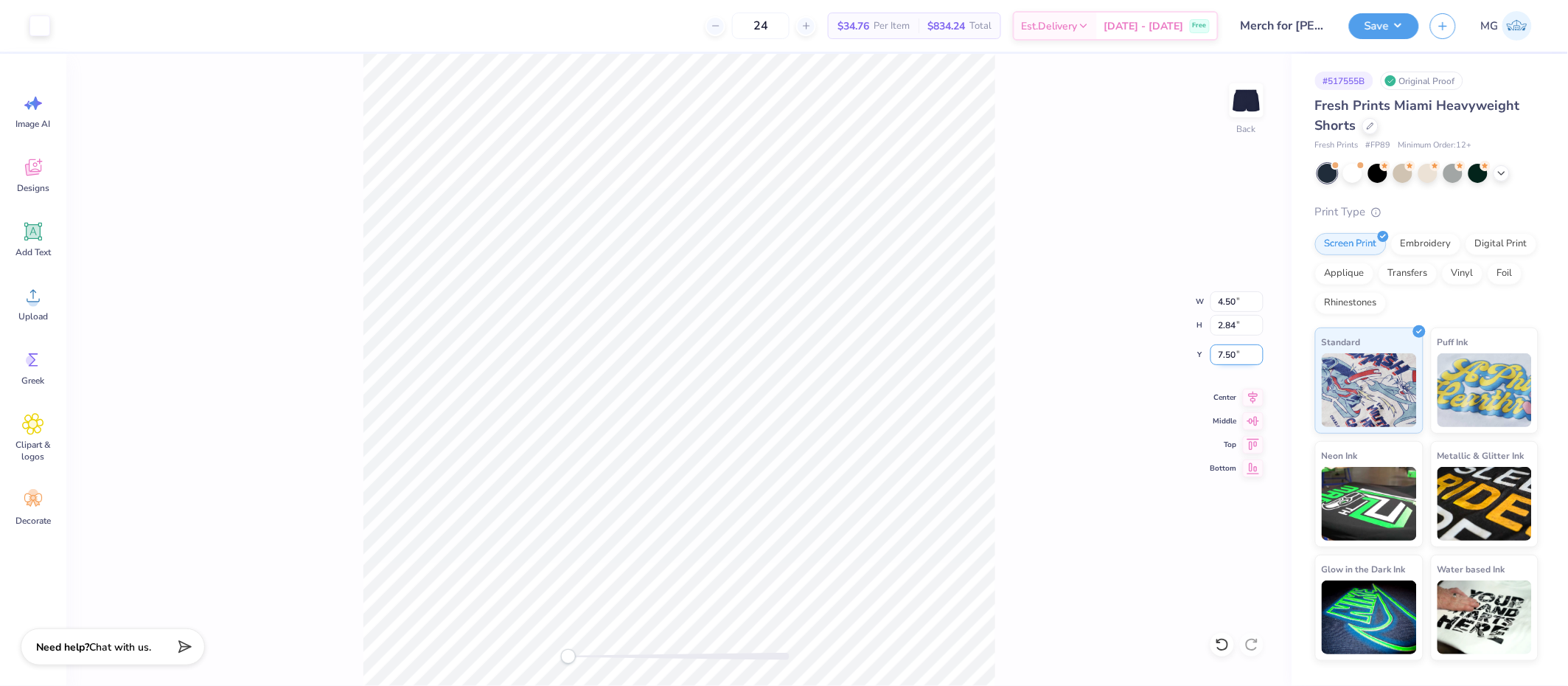
type input "7.50"
click at [998, 554] on div "Back W 4.50 4.50 " H 2.84 2.84 " Y 7.50 7.50 " Center Middle Top Bottom" at bounding box center [679, 369] width 1225 height 632
click at [1236, 352] on input "7.16" at bounding box center [1236, 354] width 53 height 20
type input "7"
type input "6.50"
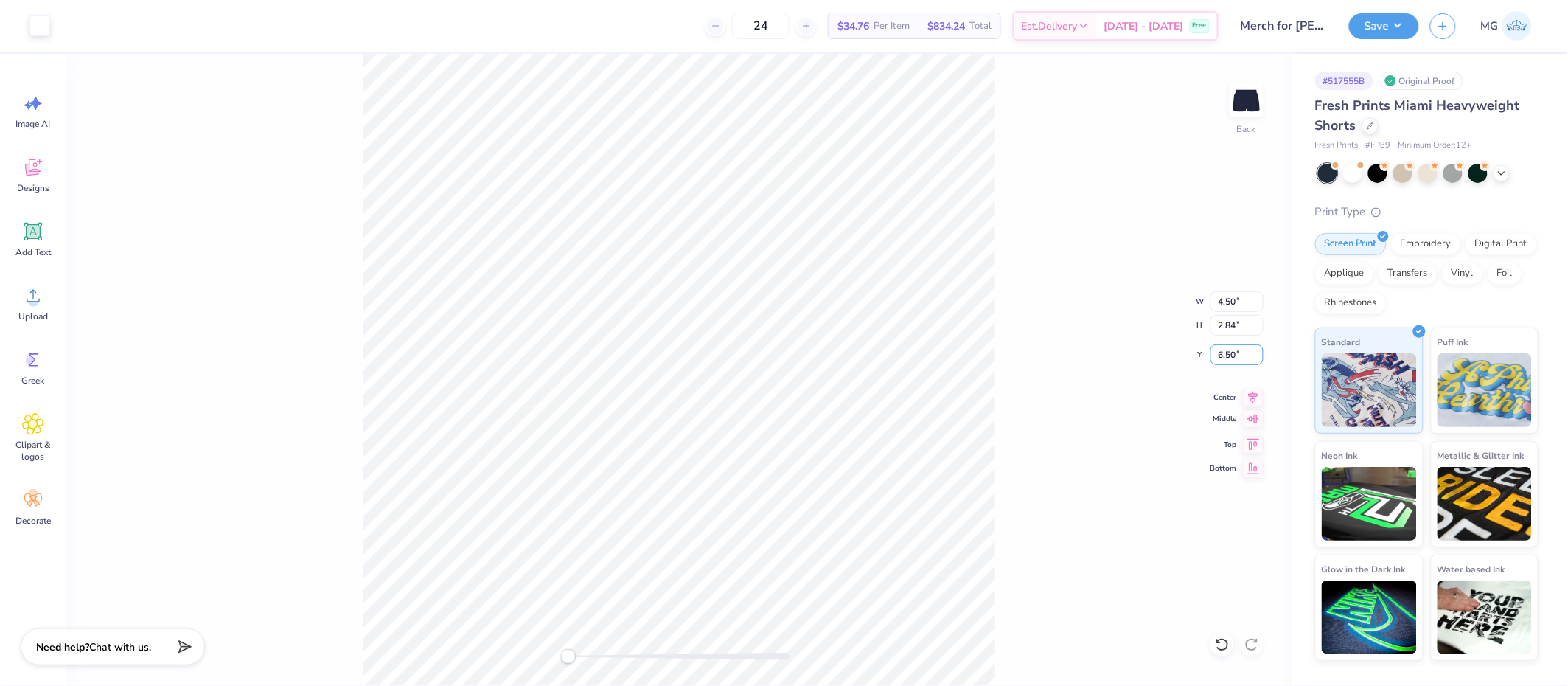
drag, startPoint x: 1233, startPoint y: 353, endPoint x: 1226, endPoint y: 424, distance: 71.3
click at [1233, 353] on input "6.50" at bounding box center [1236, 354] width 53 height 20
type input "7.00"
click at [1052, 555] on div "Back W 4.50 4.50 " H 2.84 2.84 " Y 7.00 7.00 " Center Middle Top Bottom" at bounding box center [679, 369] width 1225 height 632
click at [1059, 685] on div "Back" at bounding box center [679, 369] width 1225 height 632
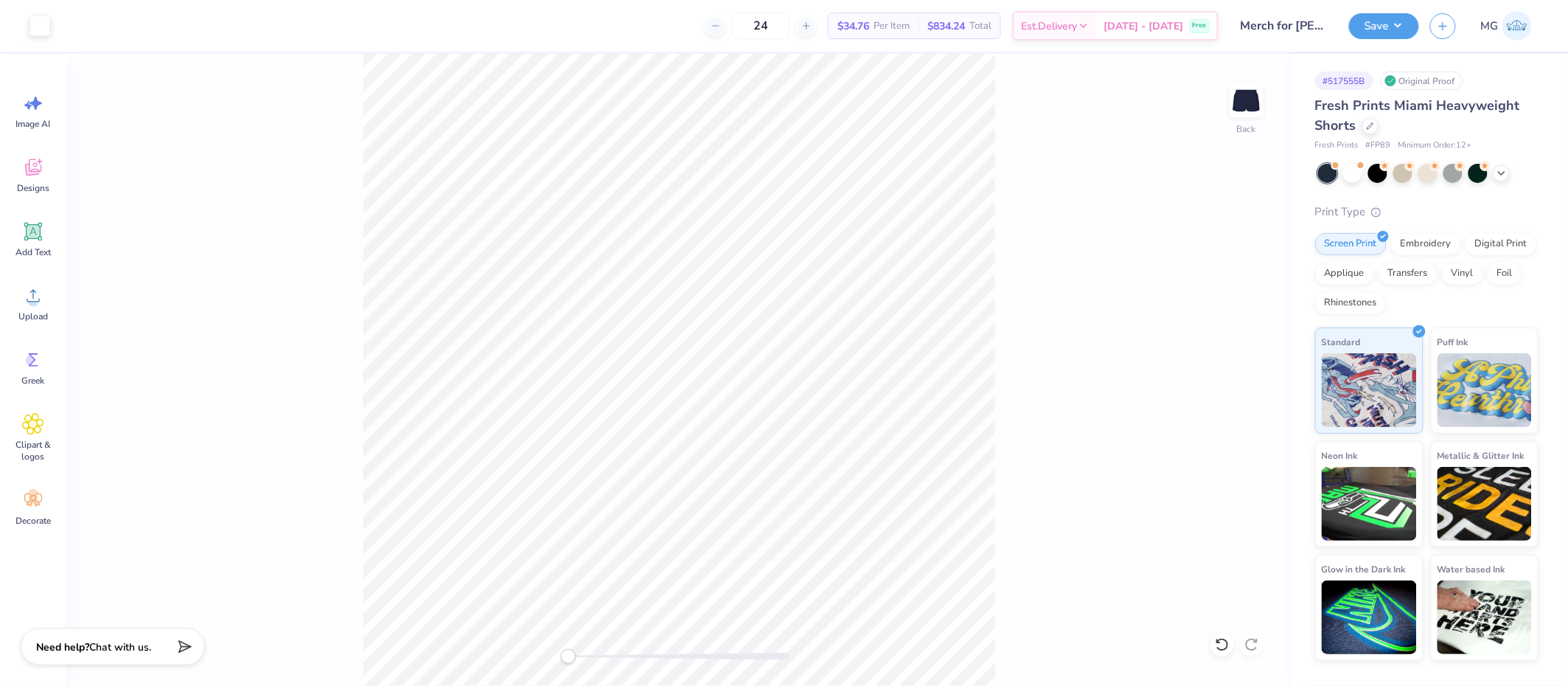
click at [1016, 624] on div "Back" at bounding box center [679, 369] width 1225 height 632
click at [1410, 30] on button "Save" at bounding box center [1384, 24] width 70 height 26
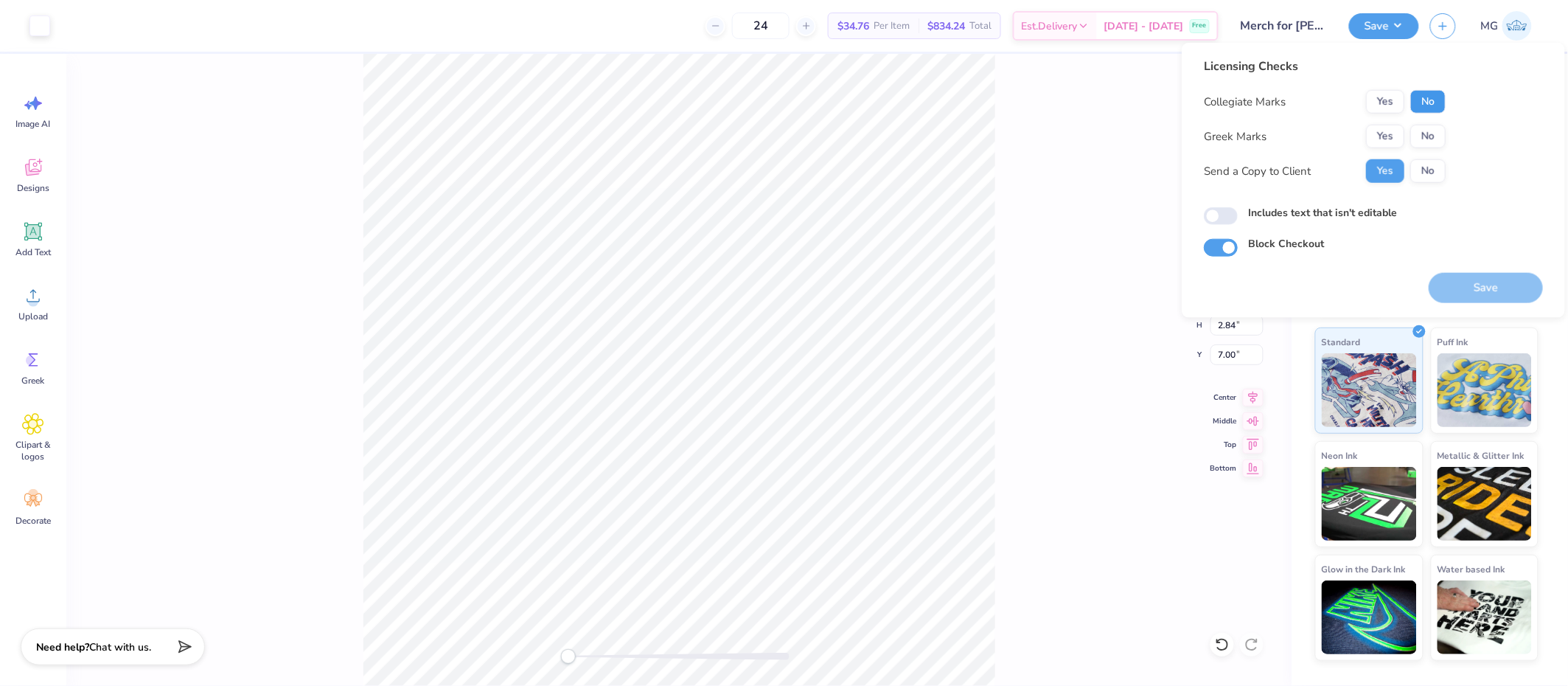
click at [1420, 102] on button "No" at bounding box center [1428, 101] width 36 height 24
click at [1416, 137] on button "No" at bounding box center [1428, 136] width 36 height 24
click at [1290, 224] on div "Includes text that isn't editable" at bounding box center [1373, 215] width 339 height 20
click at [1291, 214] on label "Includes text that isn't editable" at bounding box center [1322, 212] width 149 height 15
click at [1238, 214] on input "Includes text that isn't editable" at bounding box center [1221, 217] width 34 height 18
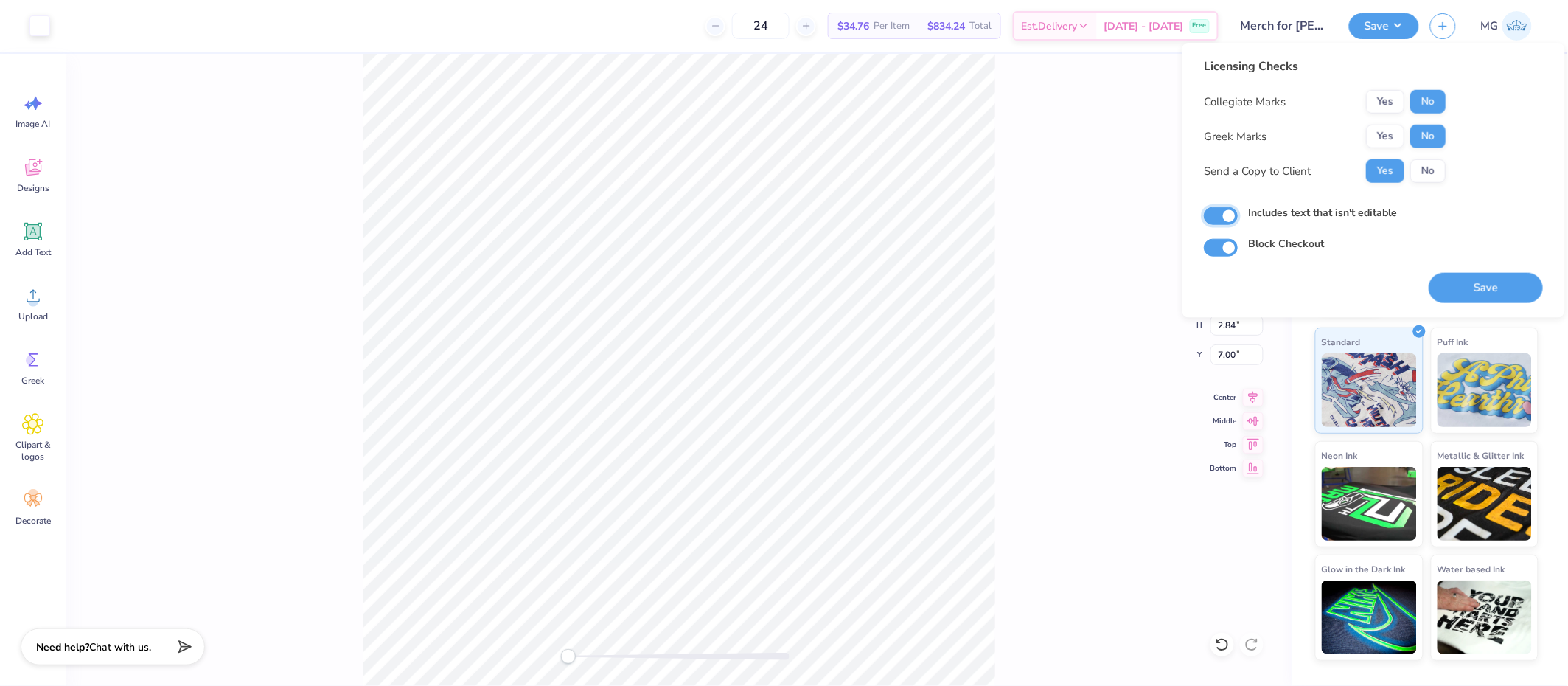
checkbox input "true"
click at [1486, 298] on button "Save" at bounding box center [1485, 287] width 114 height 30
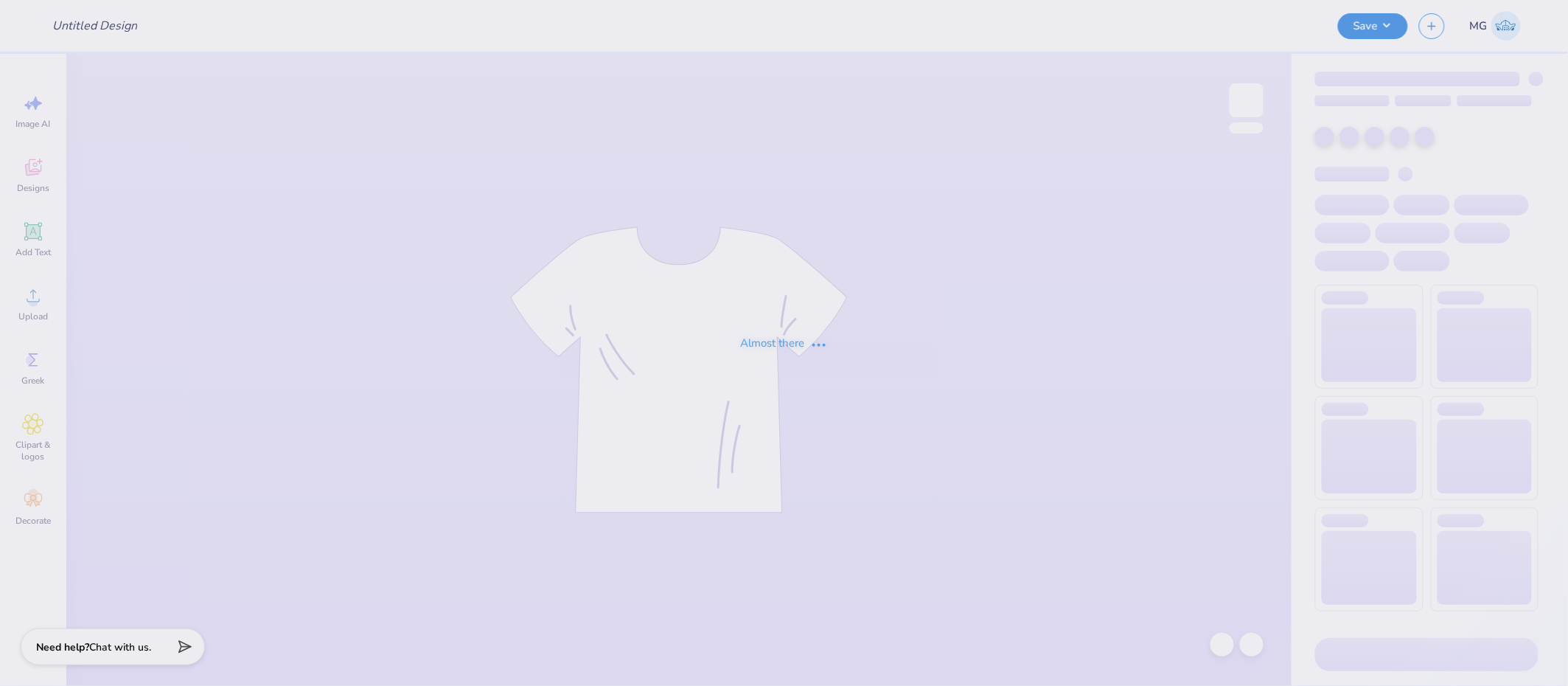
type input "Chi-O Mockneck"
